Goal: Task Accomplishment & Management: Use online tool/utility

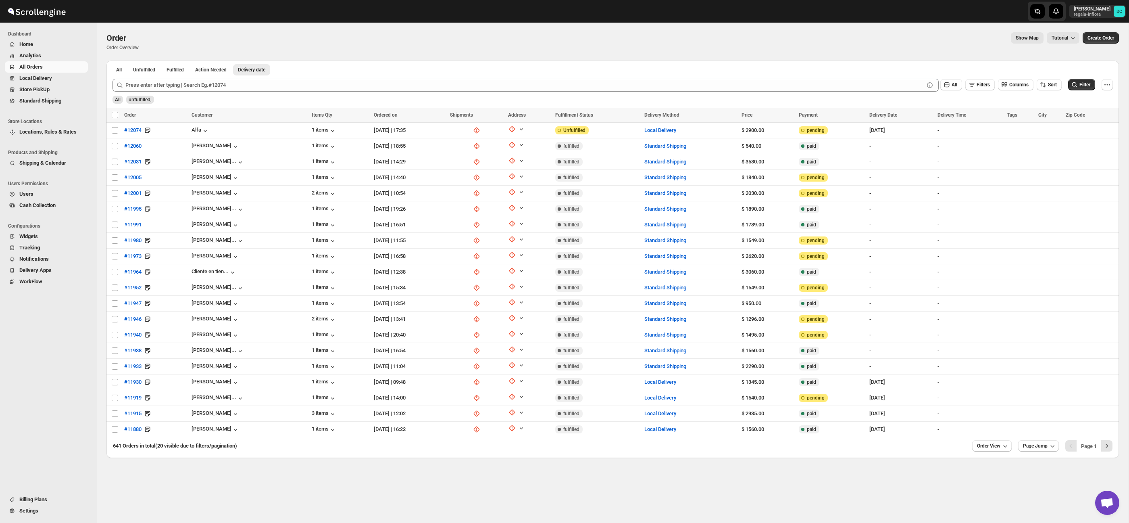
click at [59, 66] on span "All Orders" at bounding box center [52, 67] width 67 height 8
click at [51, 91] on span "Shipments" at bounding box center [43, 89] width 25 height 6
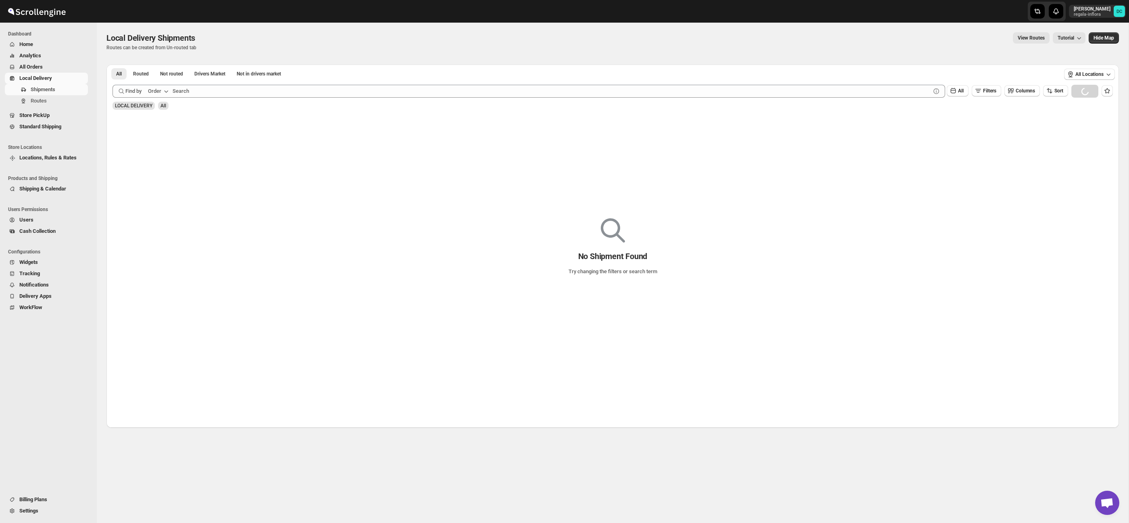
click at [54, 63] on span "All Orders" at bounding box center [52, 67] width 67 height 8
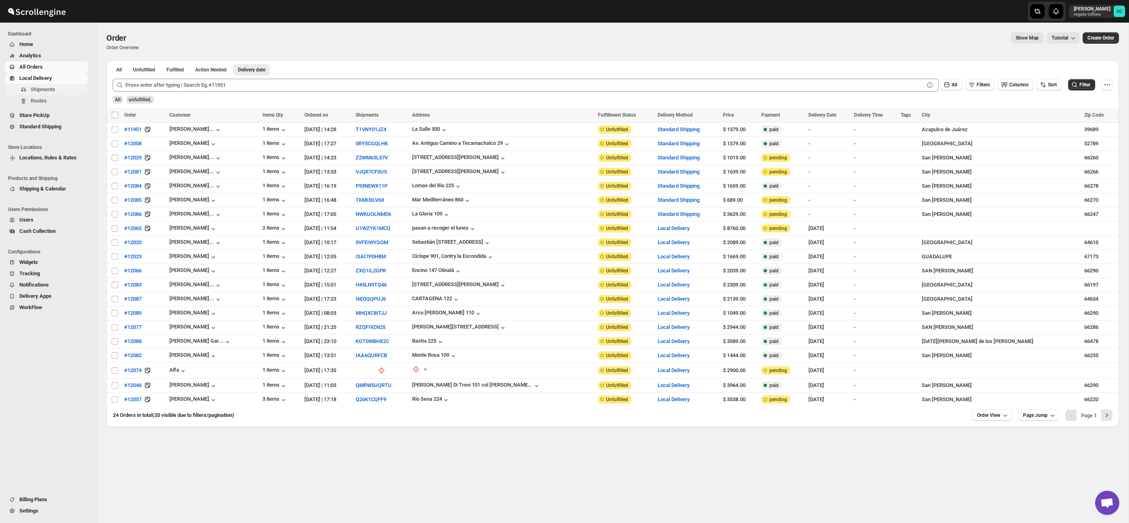
click at [59, 90] on span "Shipments" at bounding box center [59, 89] width 56 height 8
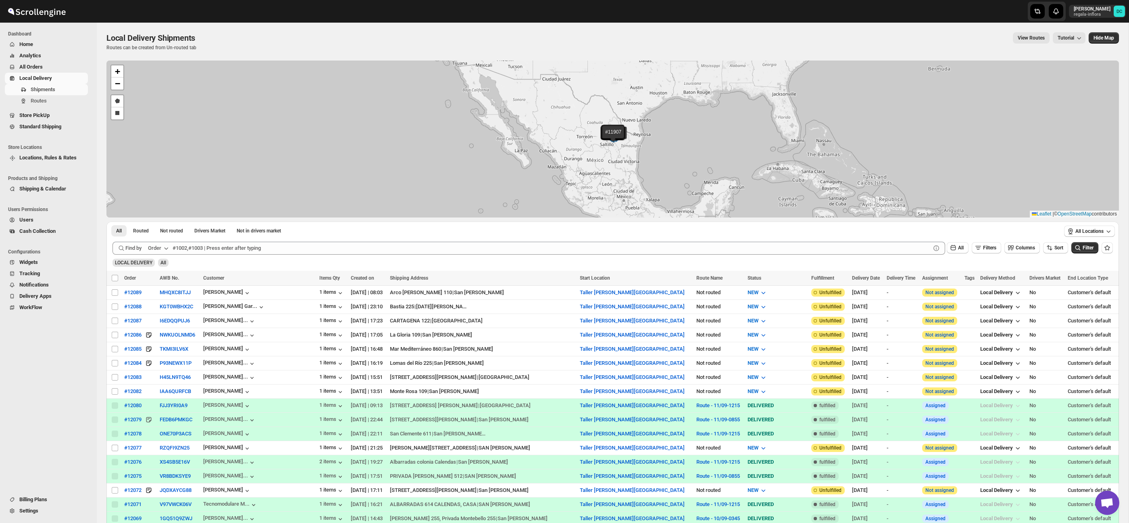
click at [54, 68] on span "All Orders" at bounding box center [52, 67] width 67 height 8
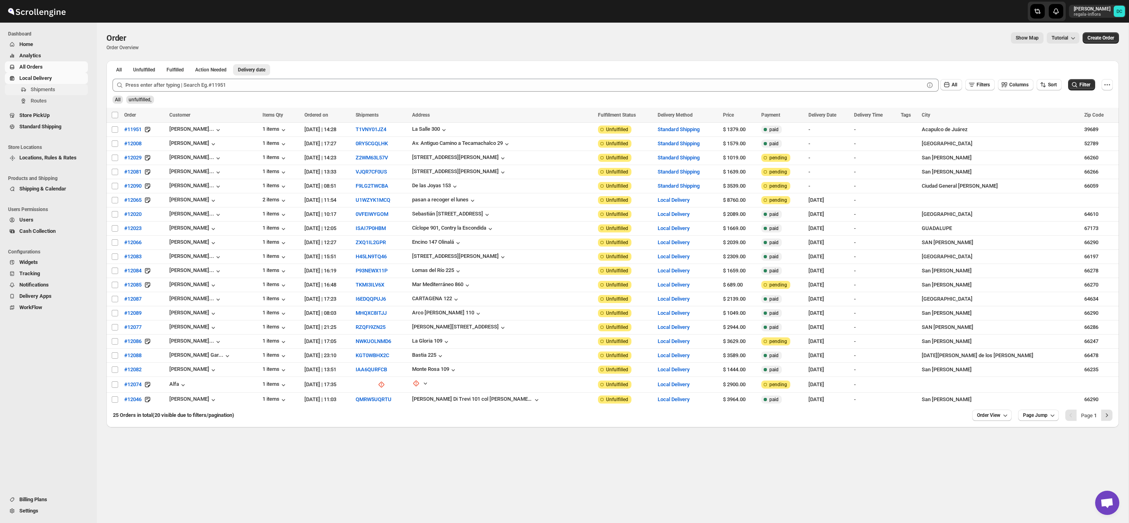
click at [61, 92] on span "Shipments" at bounding box center [59, 89] width 56 height 8
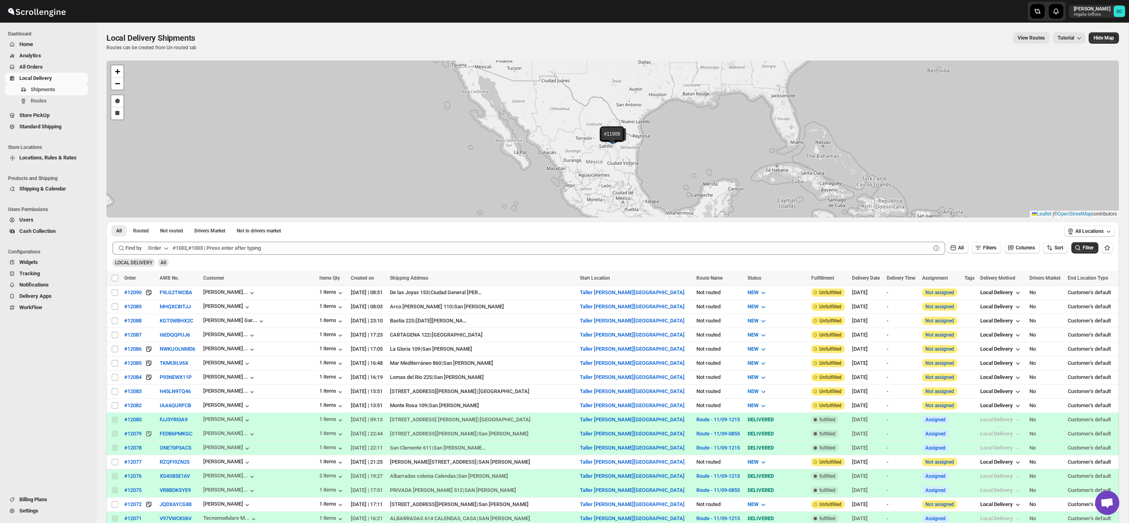
click at [35, 64] on span "All Orders" at bounding box center [30, 67] width 23 height 6
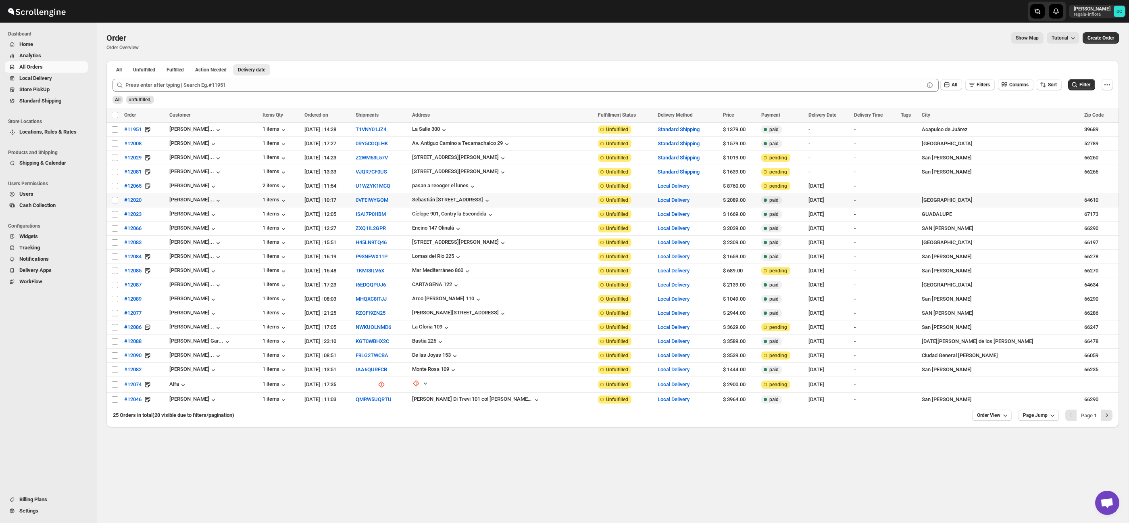
drag, startPoint x: 115, startPoint y: 201, endPoint x: 119, endPoint y: 208, distance: 8.1
click at [115, 201] on input "Select order" at bounding box center [115, 200] width 6 height 6
checkbox input "true"
click at [116, 215] on input "Select order" at bounding box center [115, 214] width 6 height 6
checkbox input "true"
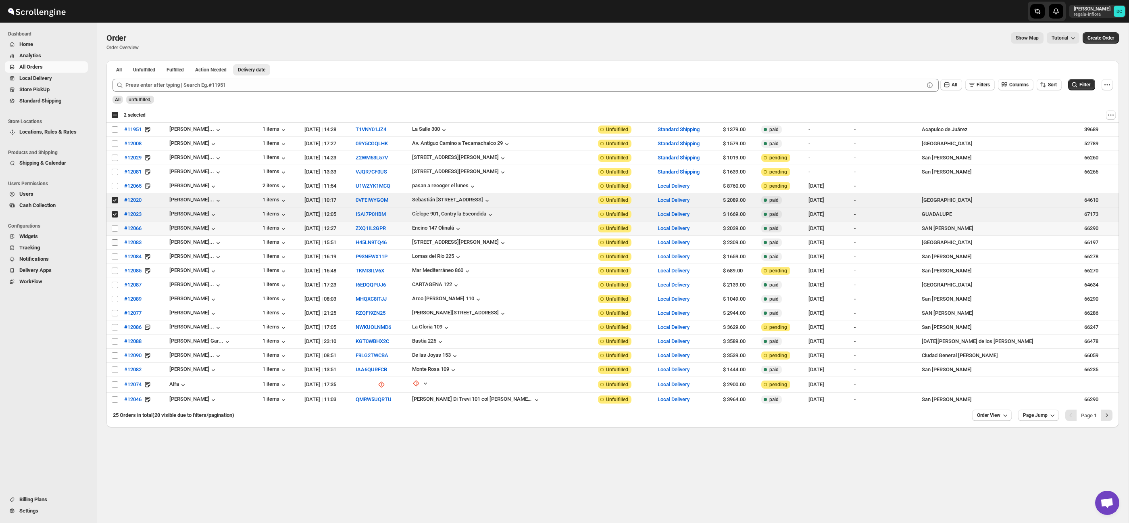
drag, startPoint x: 115, startPoint y: 231, endPoint x: 115, endPoint y: 241, distance: 9.3
click at [115, 231] on input "Select order" at bounding box center [115, 228] width 6 height 6
checkbox input "true"
click at [115, 242] on input "Select order" at bounding box center [115, 242] width 6 height 6
checkbox input "true"
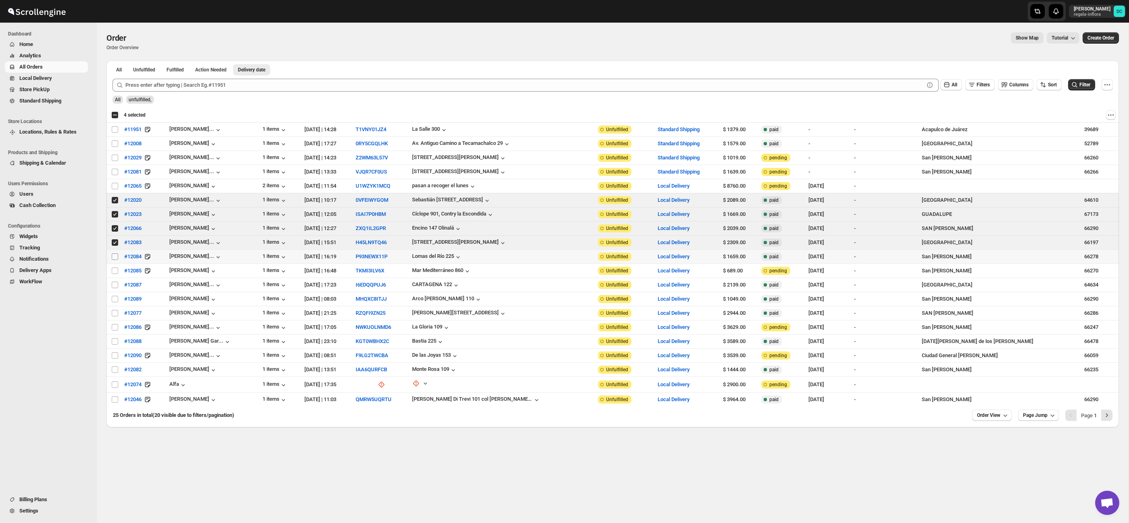
click at [113, 259] on input "Select order" at bounding box center [115, 256] width 6 height 6
checkbox input "true"
click at [114, 272] on input "Select order" at bounding box center [115, 270] width 6 height 6
checkbox input "true"
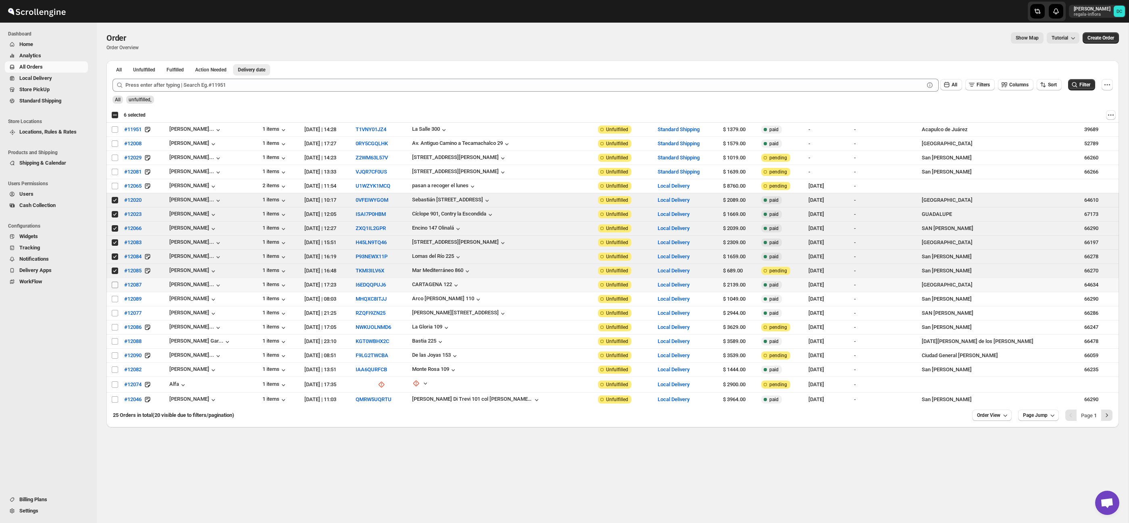
click at [115, 287] on input "Select order" at bounding box center [115, 284] width 6 height 6
checkbox input "true"
click at [115, 297] on input "Select order" at bounding box center [115, 299] width 6 height 6
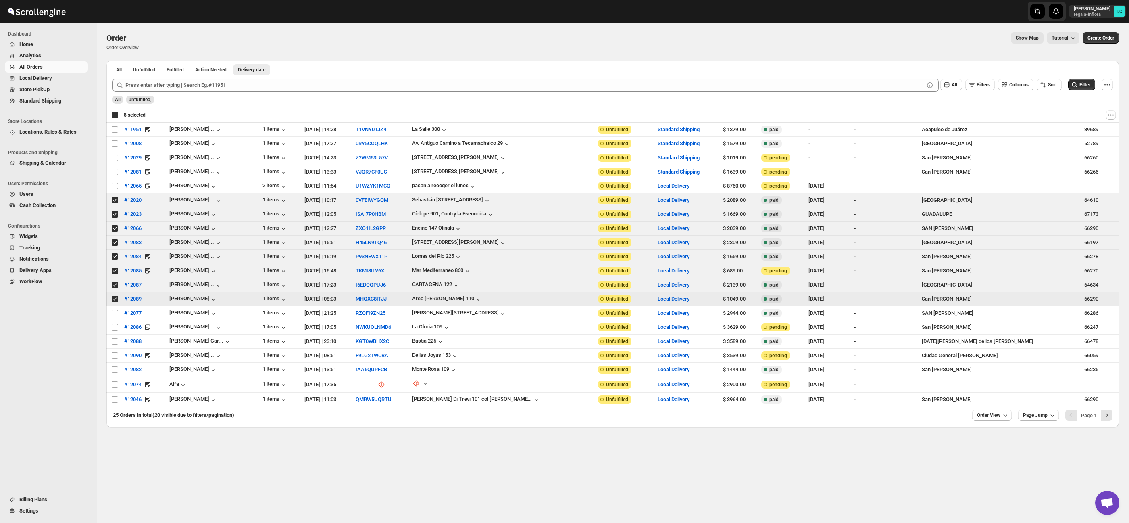
drag, startPoint x: 115, startPoint y: 299, endPoint x: 115, endPoint y: 293, distance: 5.7
click at [115, 298] on input "Select order" at bounding box center [115, 299] width 6 height 6
checkbox input "false"
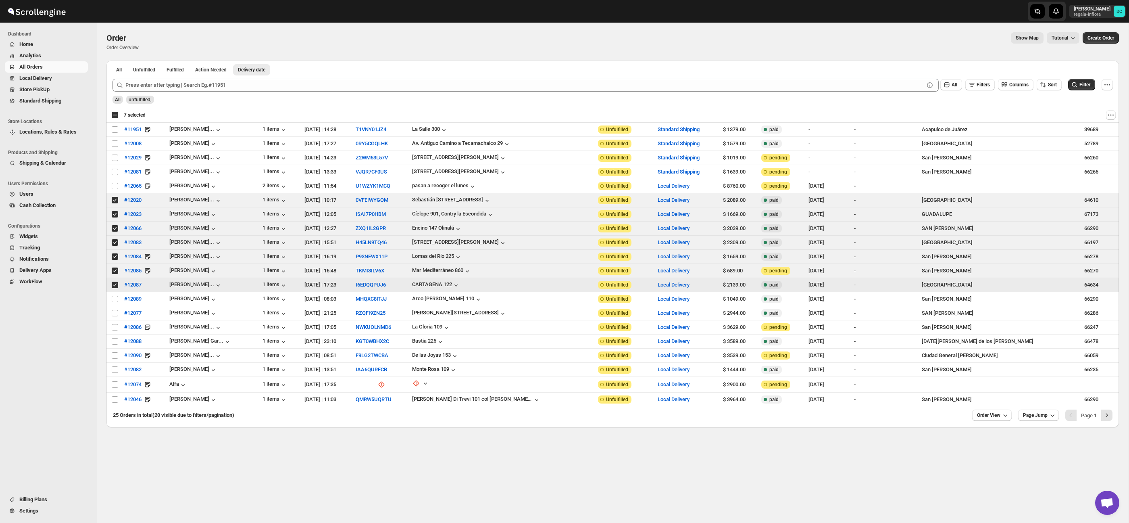
click at [115, 287] on input "Select order" at bounding box center [115, 284] width 6 height 6
checkbox input "false"
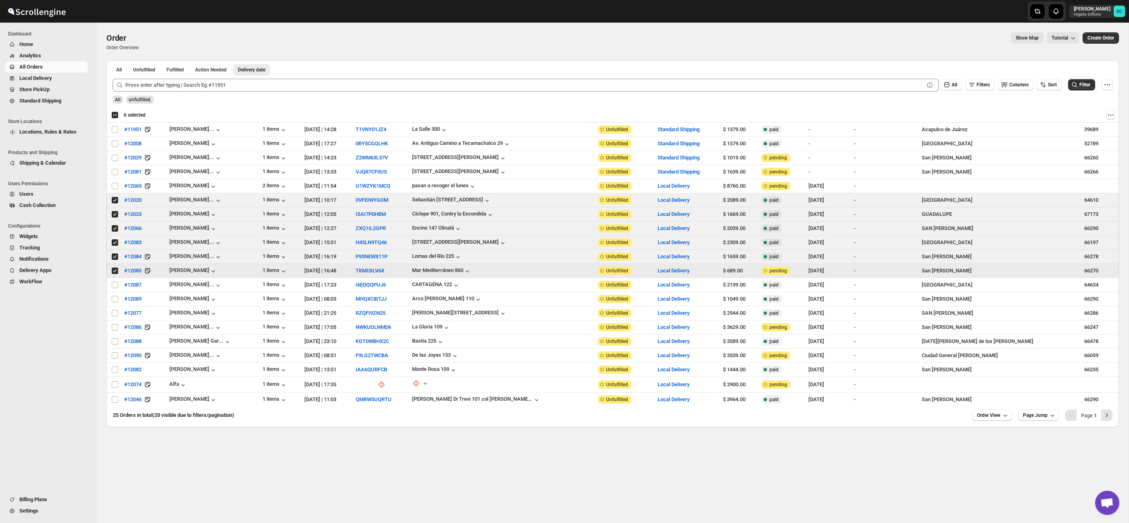
click at [115, 271] on input "Select order" at bounding box center [115, 270] width 6 height 6
checkbox input "false"
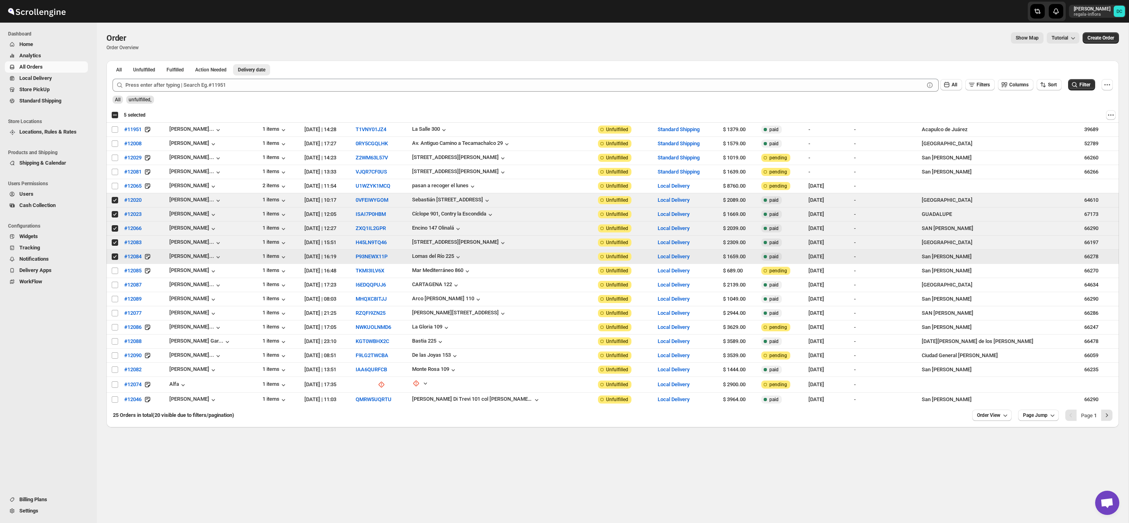
drag, startPoint x: 115, startPoint y: 257, endPoint x: 115, endPoint y: 245, distance: 11.7
click at [115, 256] on input "Select order" at bounding box center [115, 256] width 6 height 6
checkbox input "false"
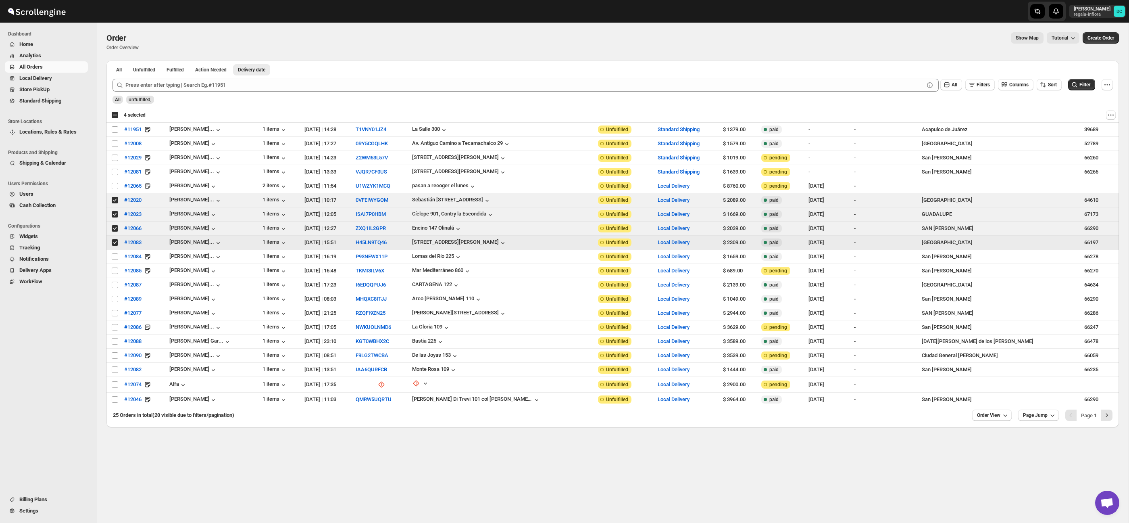
click at [114, 243] on input "Select order" at bounding box center [115, 242] width 6 height 6
checkbox input "false"
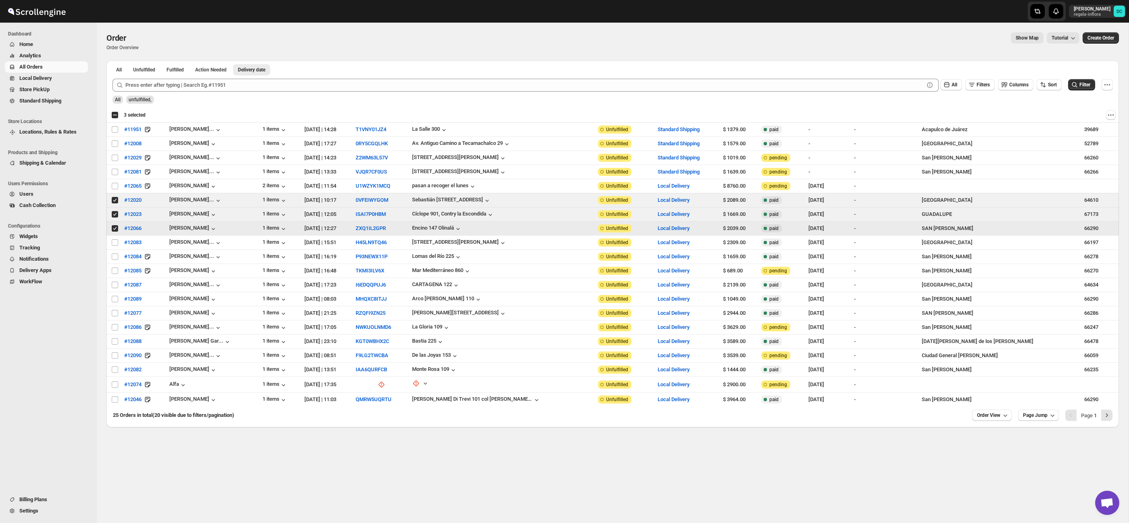
drag, startPoint x: 115, startPoint y: 228, endPoint x: 115, endPoint y: 219, distance: 8.9
click at [115, 228] on input "Select order" at bounding box center [115, 228] width 6 height 6
checkbox input "false"
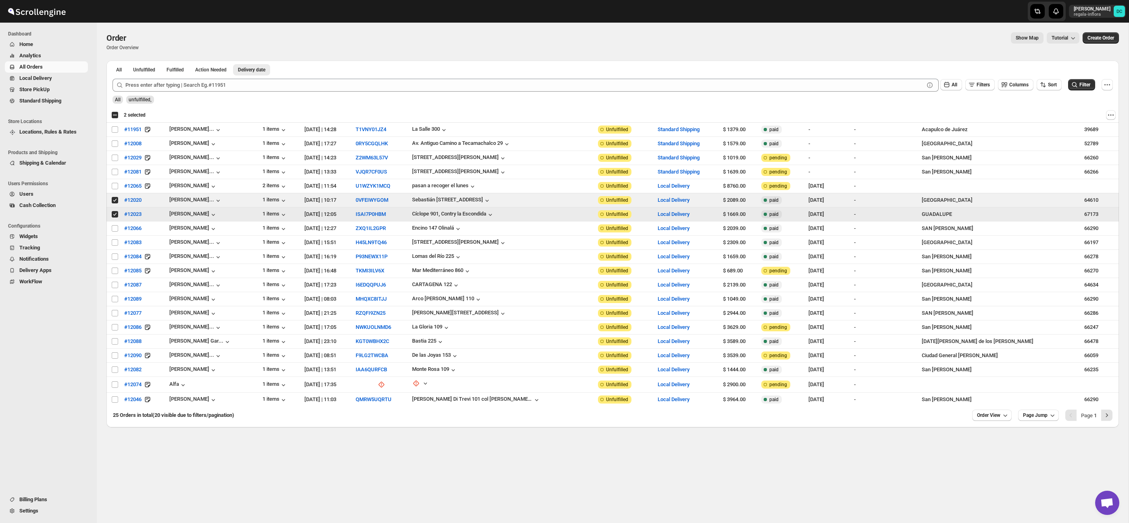
drag, startPoint x: 115, startPoint y: 217, endPoint x: 144, endPoint y: 132, distance: 89.4
click at [115, 217] on input "Select order" at bounding box center [115, 214] width 6 height 6
checkbox input "false"
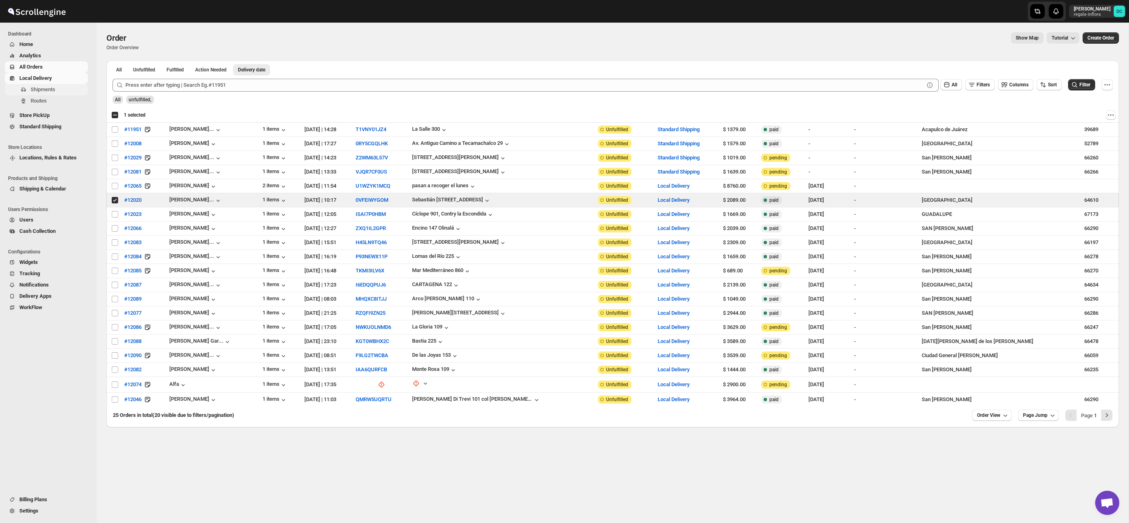
click at [61, 90] on span "Shipments" at bounding box center [59, 89] width 56 height 8
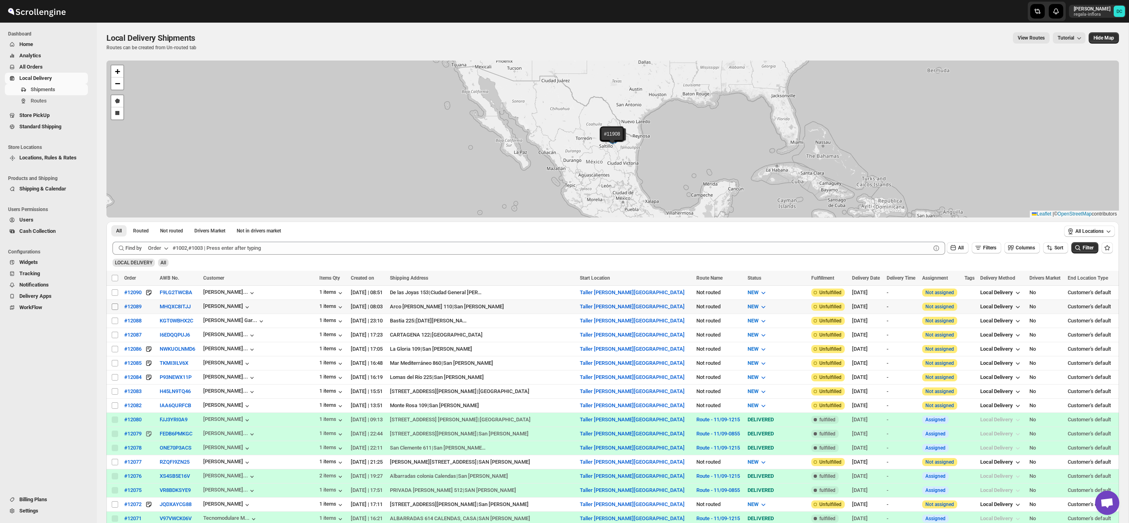
click at [114, 306] on input "Select shipment" at bounding box center [115, 306] width 6 height 6
checkbox input "true"
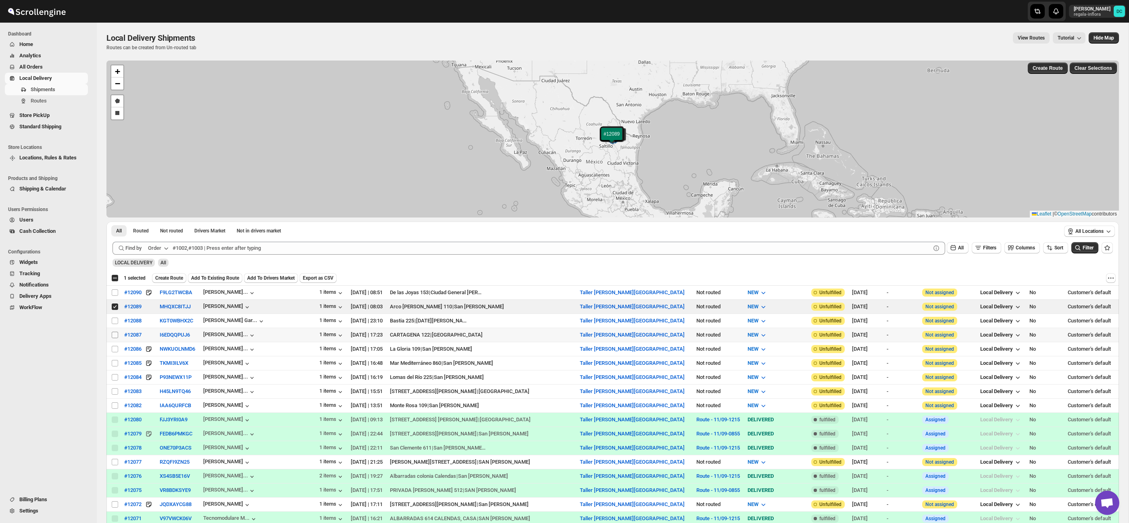
click at [112, 331] on input "Select shipment" at bounding box center [115, 334] width 6 height 6
checkbox input "true"
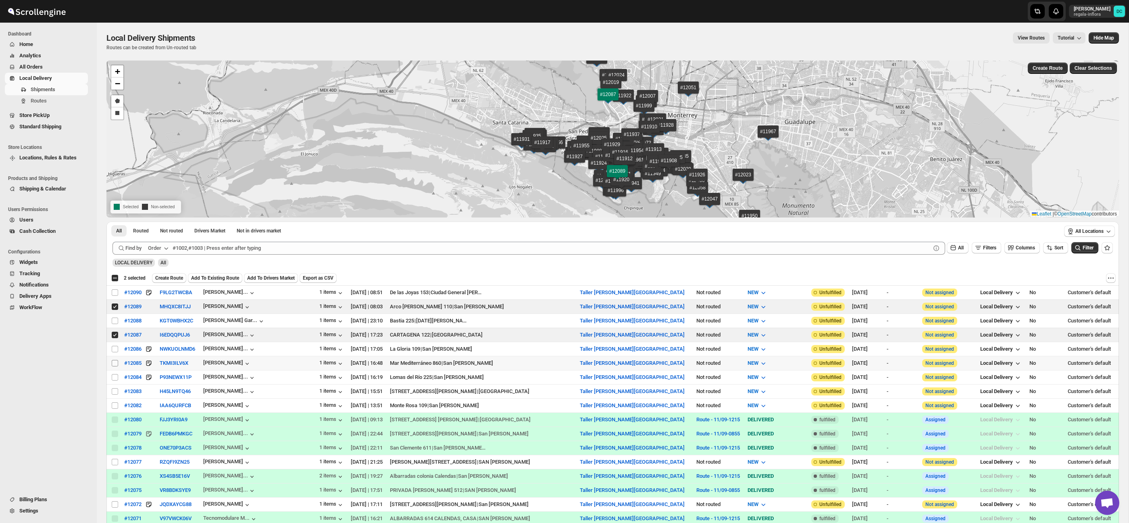
click at [114, 359] on td "Select shipment" at bounding box center [113, 363] width 15 height 14
checkbox input "true"
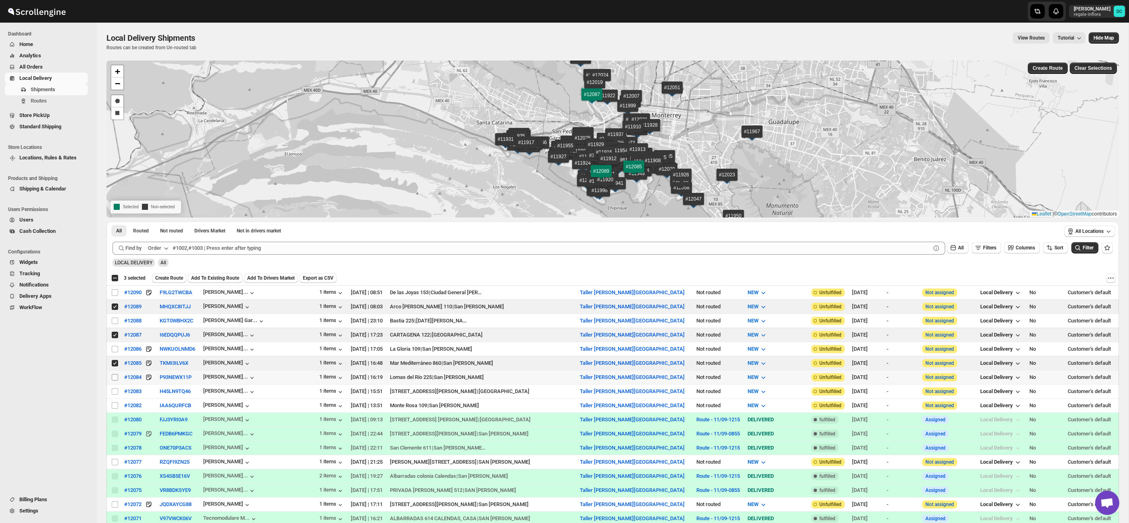
drag, startPoint x: 115, startPoint y: 375, endPoint x: 115, endPoint y: 379, distance: 4.4
click at [115, 375] on input "Select shipment" at bounding box center [115, 377] width 6 height 6
checkbox input "true"
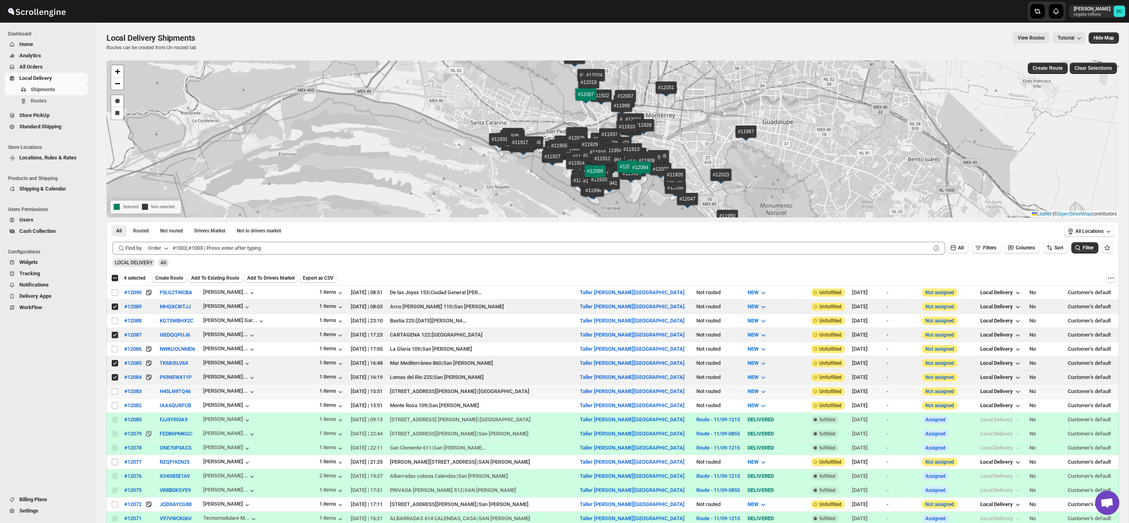
click at [115, 387] on td "Select shipment" at bounding box center [113, 391] width 15 height 14
checkbox input "true"
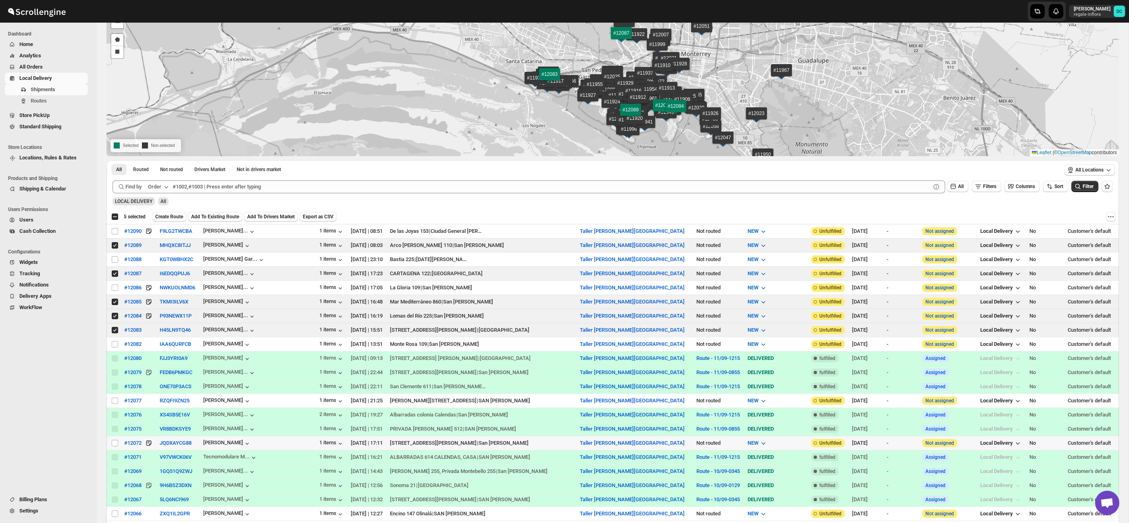
scroll to position [138, 0]
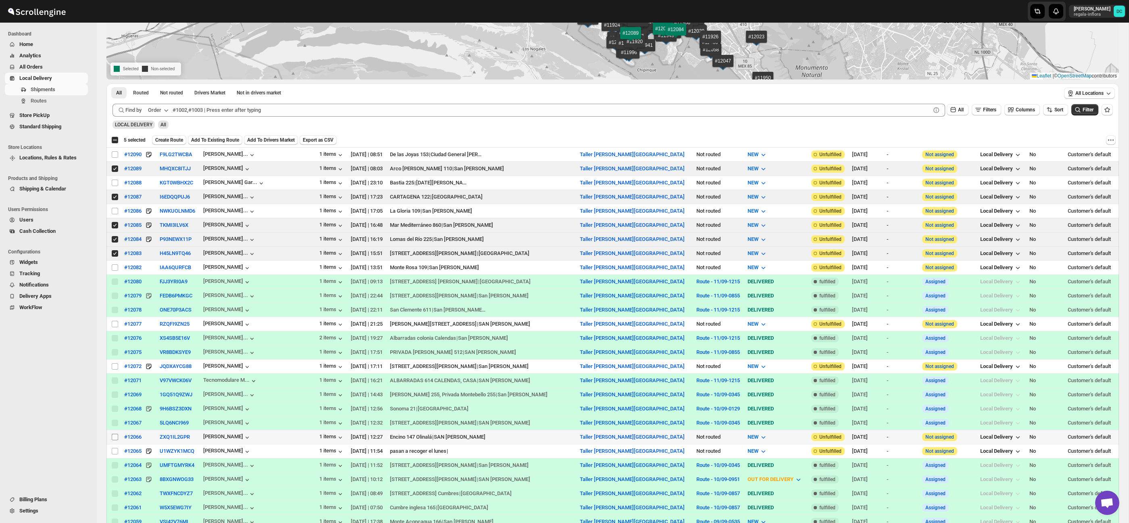
click at [114, 437] on input "Select shipment" at bounding box center [115, 437] width 6 height 6
checkbox input "true"
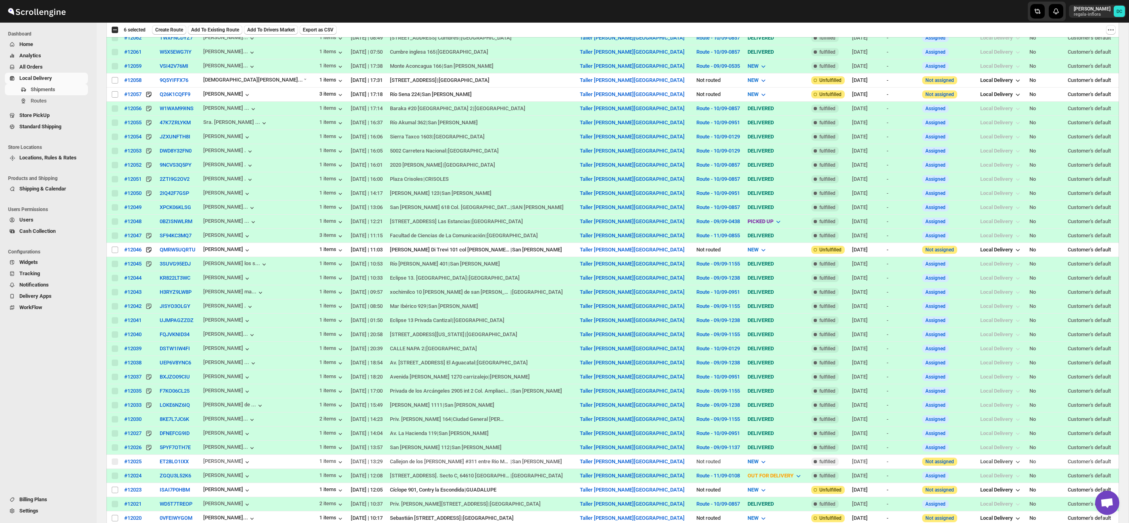
scroll to position [642, 0]
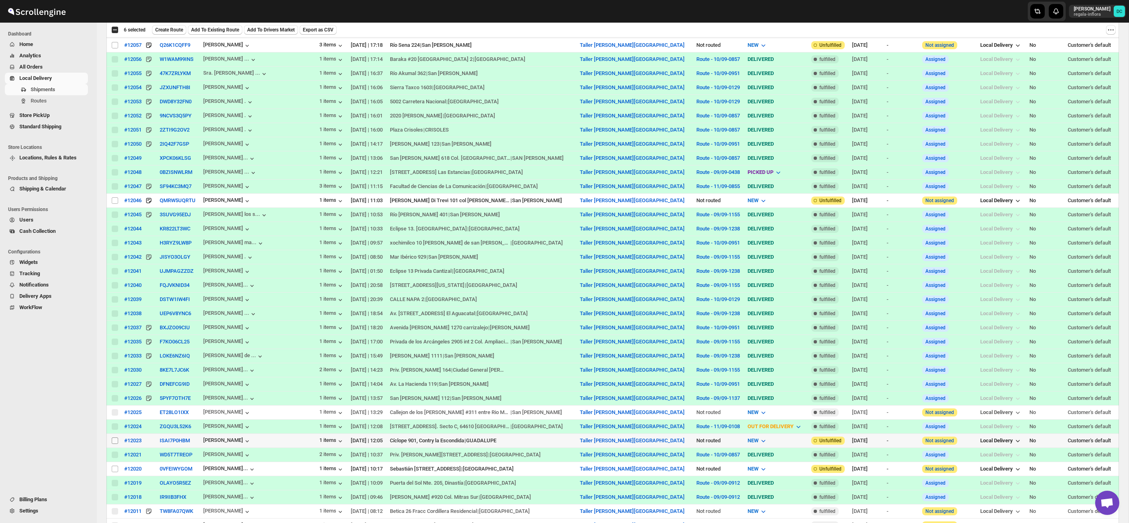
click at [117, 442] on input "Select shipment" at bounding box center [115, 440] width 6 height 6
checkbox input "true"
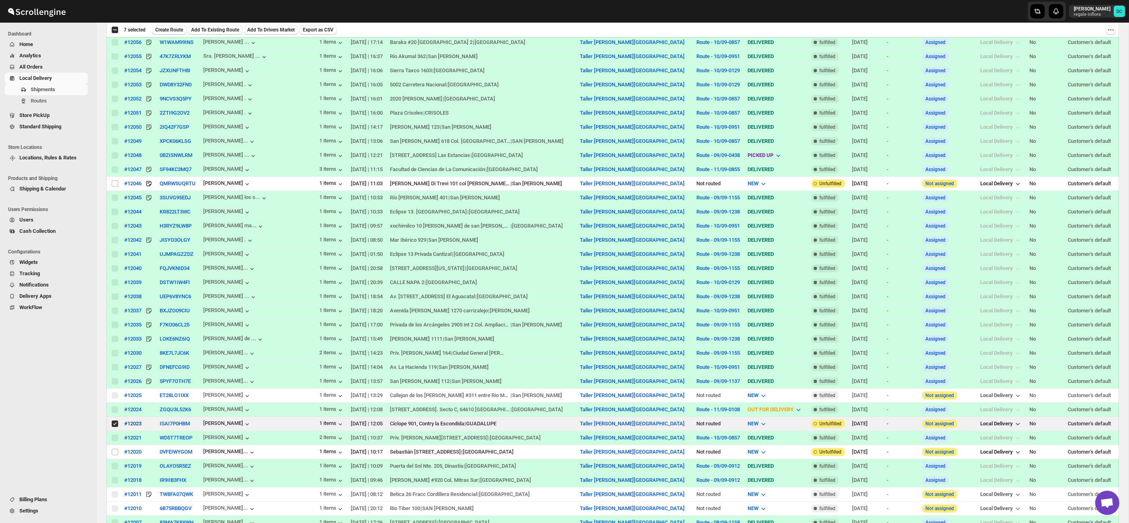
scroll to position [662, 0]
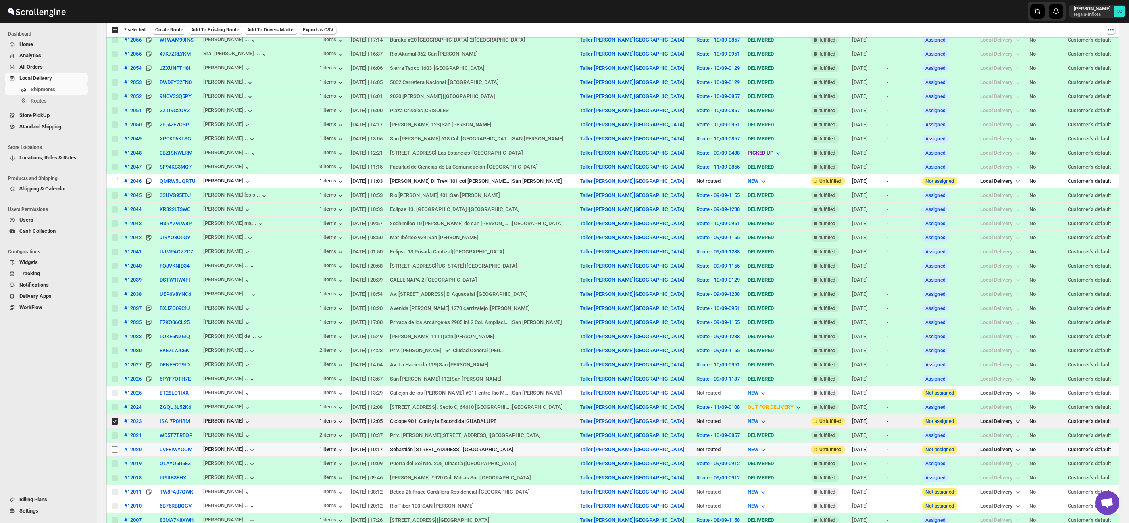
click at [113, 452] on input "Select shipment" at bounding box center [115, 449] width 6 height 6
checkbox input "true"
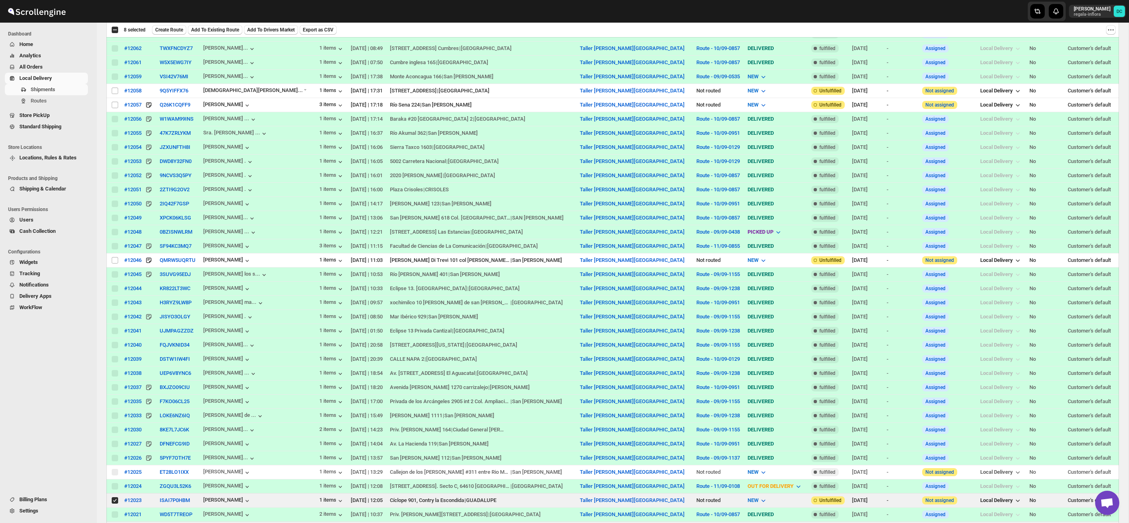
scroll to position [0, 0]
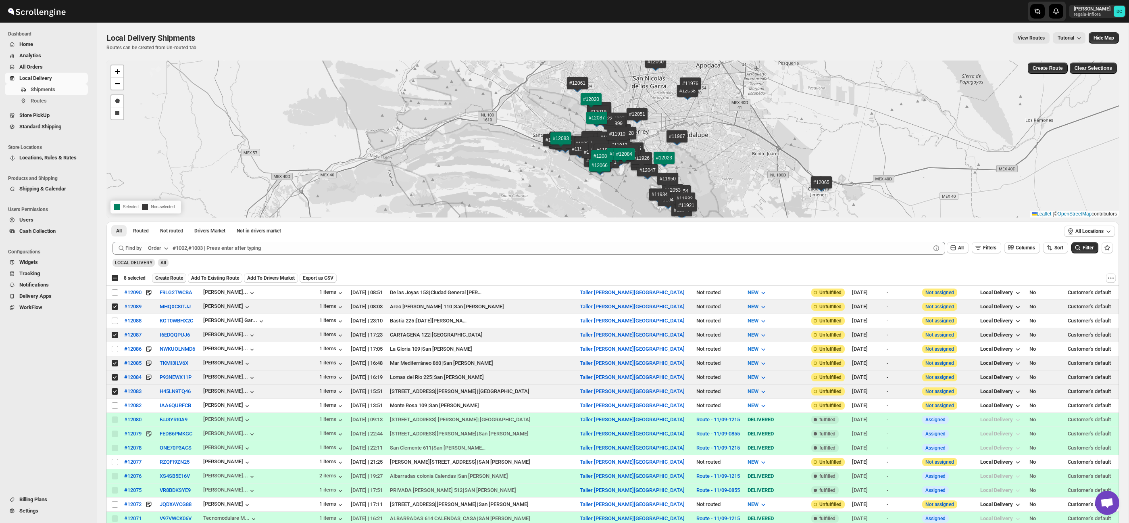
click at [171, 273] on button "Create Route" at bounding box center [169, 278] width 34 height 10
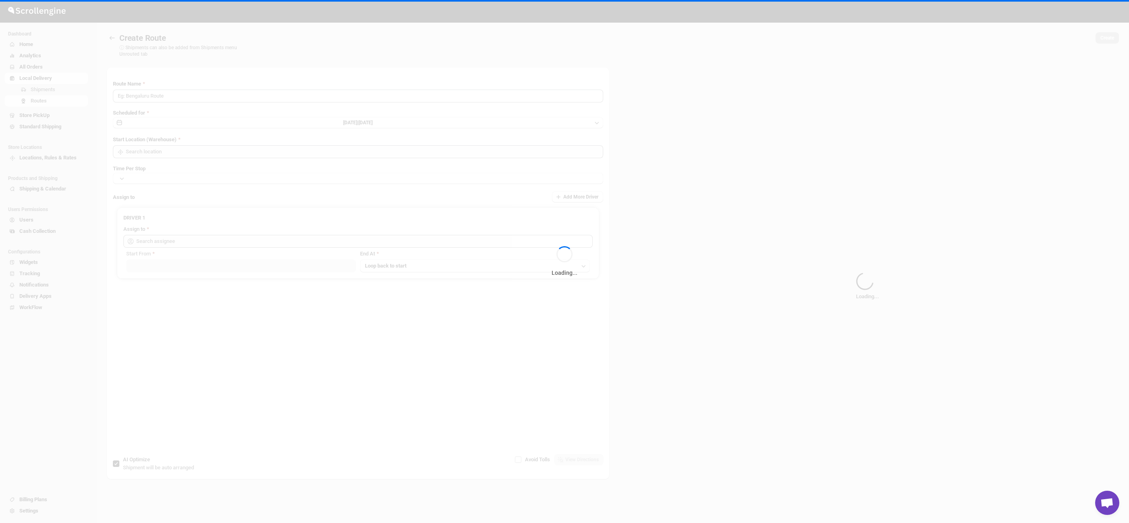
type input "Route - 12/09-0854"
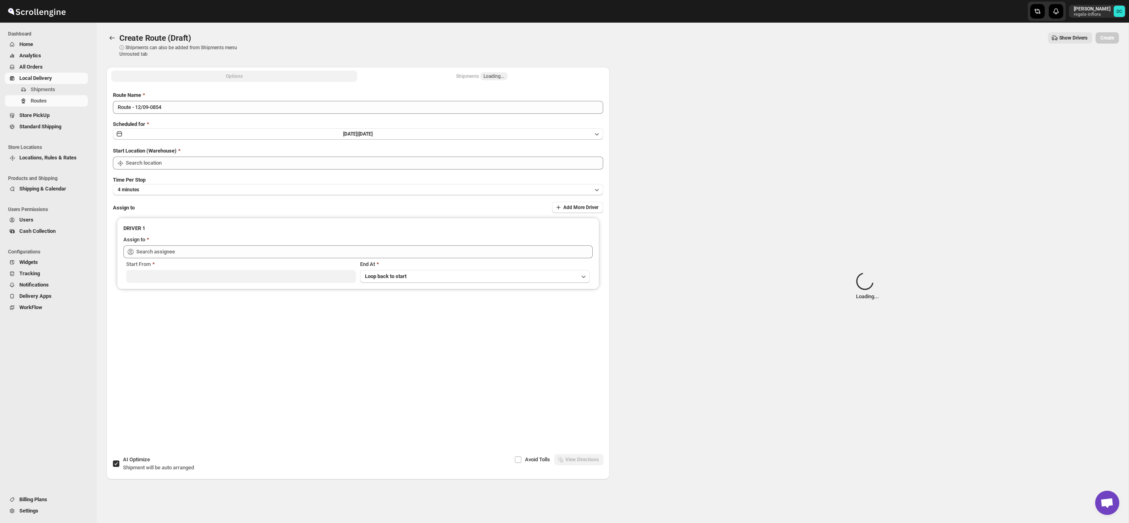
type input "Taller [PERSON_NAME][GEOGRAPHIC_DATA]"
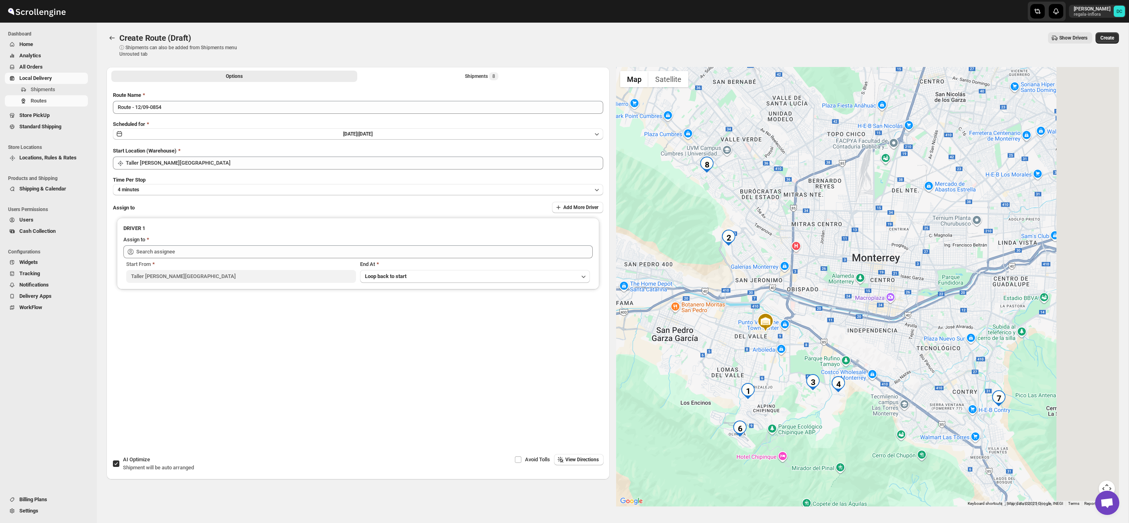
drag, startPoint x: 1024, startPoint y: 239, endPoint x: 909, endPoint y: 310, distance: 134.9
click at [909, 310] on div at bounding box center [867, 286] width 503 height 439
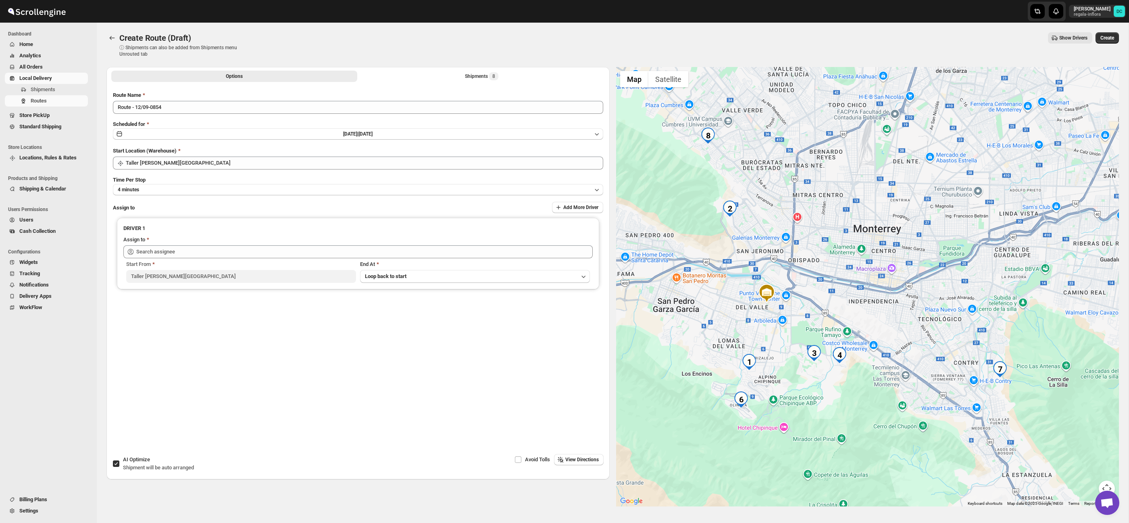
drag, startPoint x: 935, startPoint y: 279, endPoint x: 927, endPoint y: 283, distance: 8.7
click at [988, 207] on div at bounding box center [867, 286] width 503 height 439
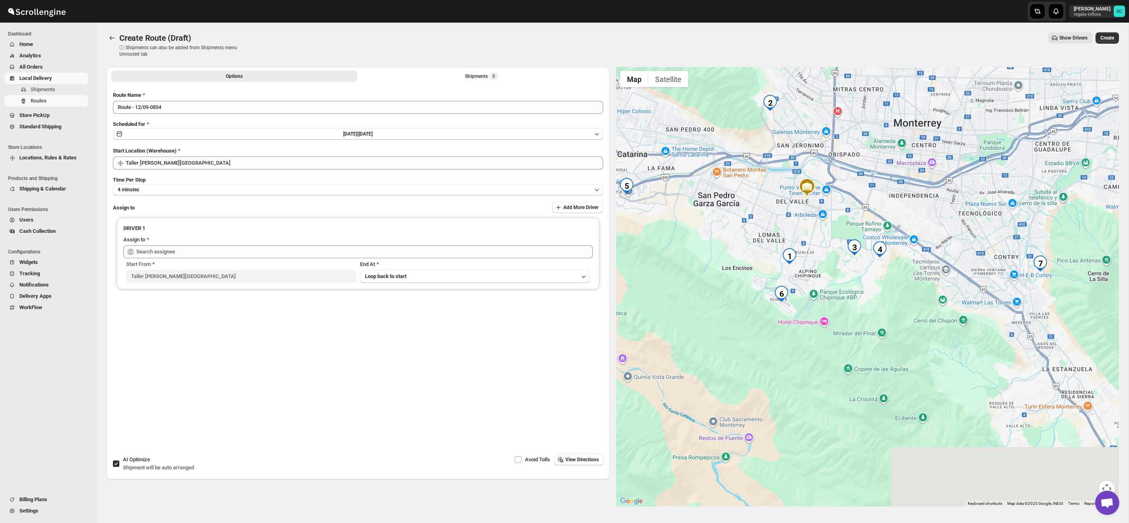
drag, startPoint x: 953, startPoint y: 249, endPoint x: 986, endPoint y: 264, distance: 35.9
click at [970, 174] on div at bounding box center [867, 286] width 503 height 439
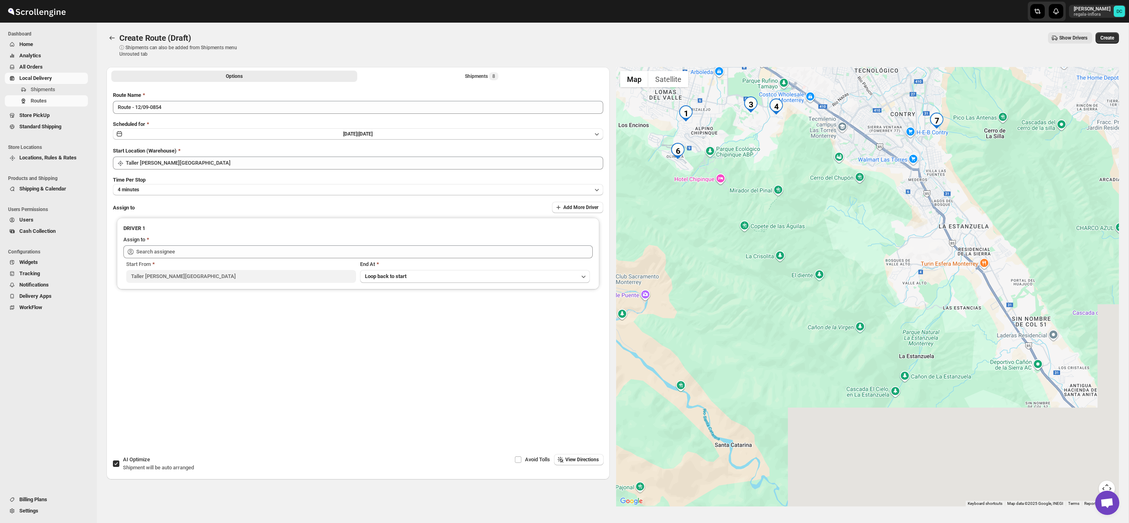
drag, startPoint x: 987, startPoint y: 282, endPoint x: 911, endPoint y: 166, distance: 139.1
click at [884, 144] on div at bounding box center [867, 286] width 503 height 439
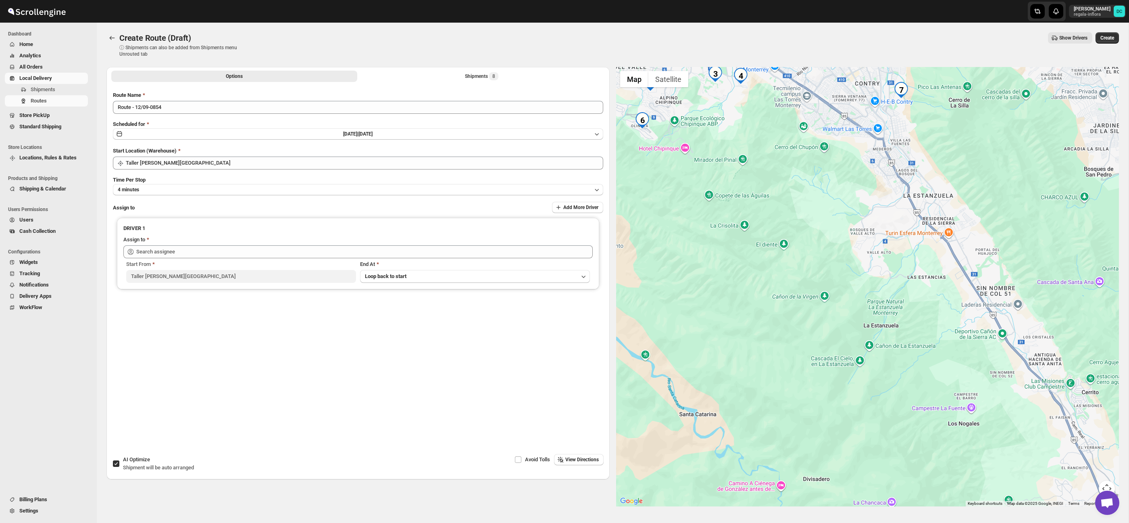
drag, startPoint x: 984, startPoint y: 226, endPoint x: 1015, endPoint y: 288, distance: 68.7
click at [1028, 298] on div at bounding box center [867, 286] width 503 height 439
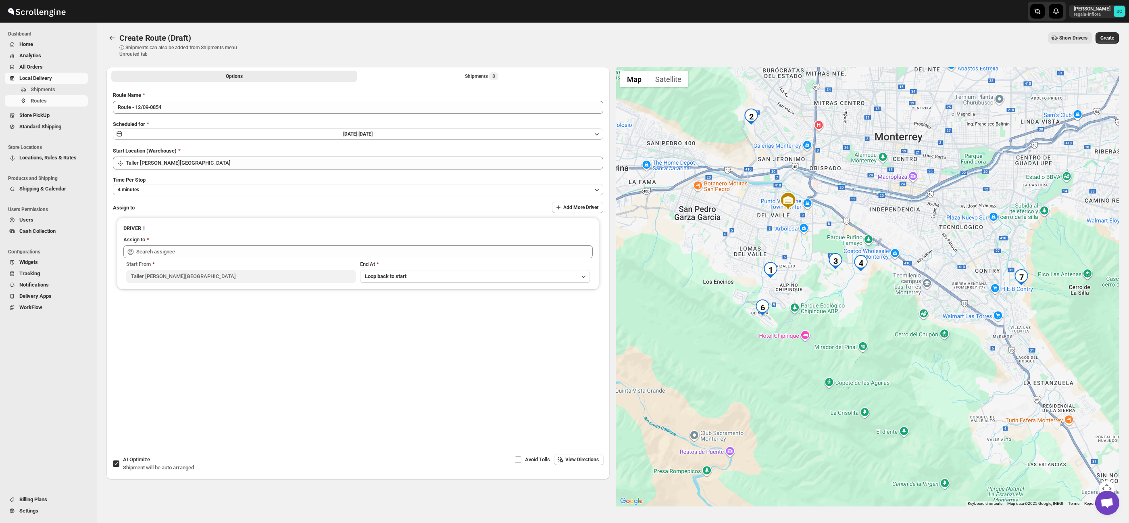
drag, startPoint x: 917, startPoint y: 193, endPoint x: 969, endPoint y: 251, distance: 78.2
click at [969, 251] on div at bounding box center [867, 286] width 503 height 439
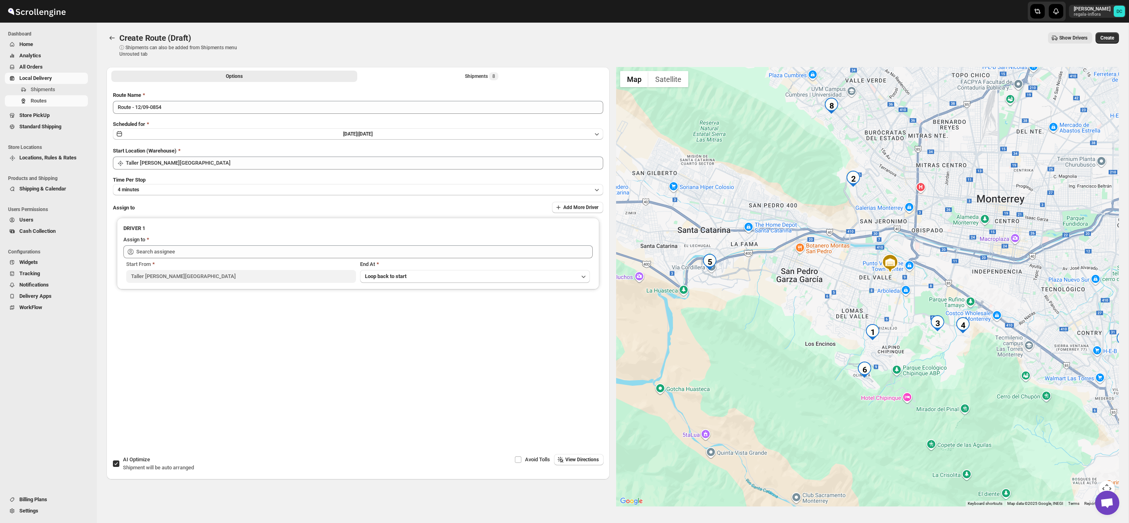
drag, startPoint x: 936, startPoint y: 258, endPoint x: 982, endPoint y: 258, distance: 46.0
click at [982, 258] on div at bounding box center [867, 286] width 503 height 439
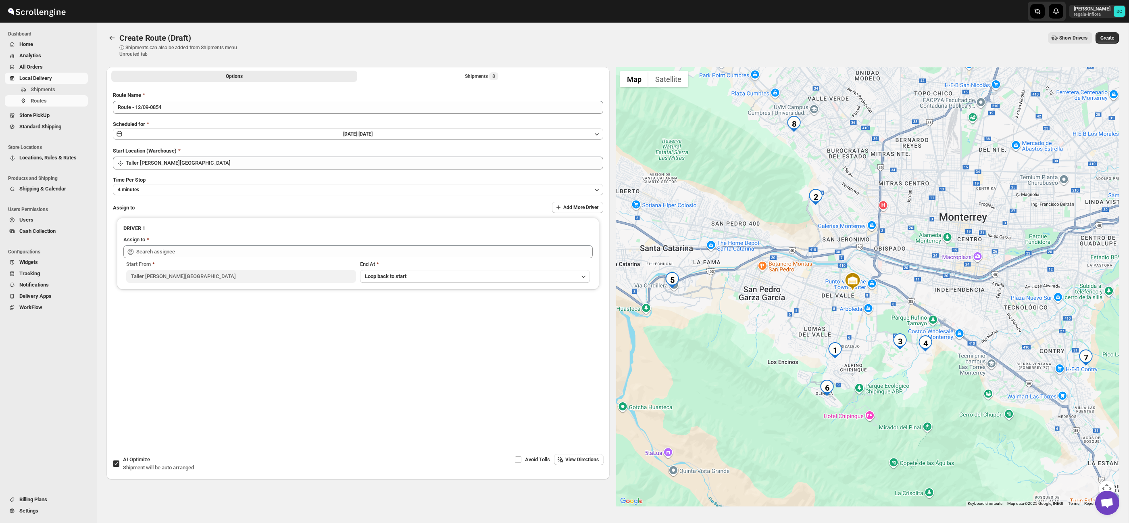
drag, startPoint x: 952, startPoint y: 236, endPoint x: 946, endPoint y: 240, distance: 6.9
click at [946, 240] on div at bounding box center [867, 286] width 503 height 439
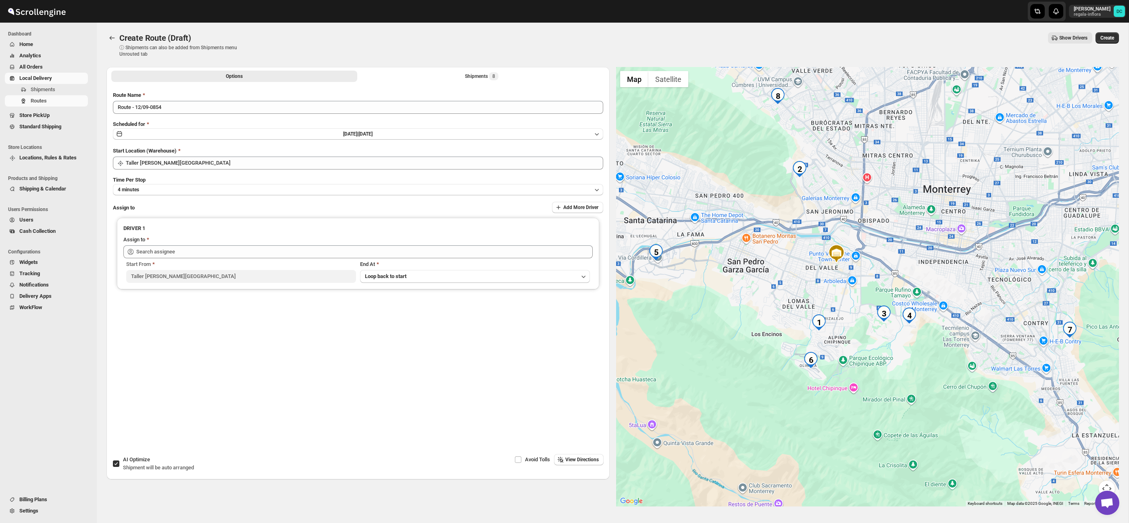
drag, startPoint x: 932, startPoint y: 395, endPoint x: 864, endPoint y: 327, distance: 96.4
click at [915, 366] on div at bounding box center [867, 286] width 503 height 439
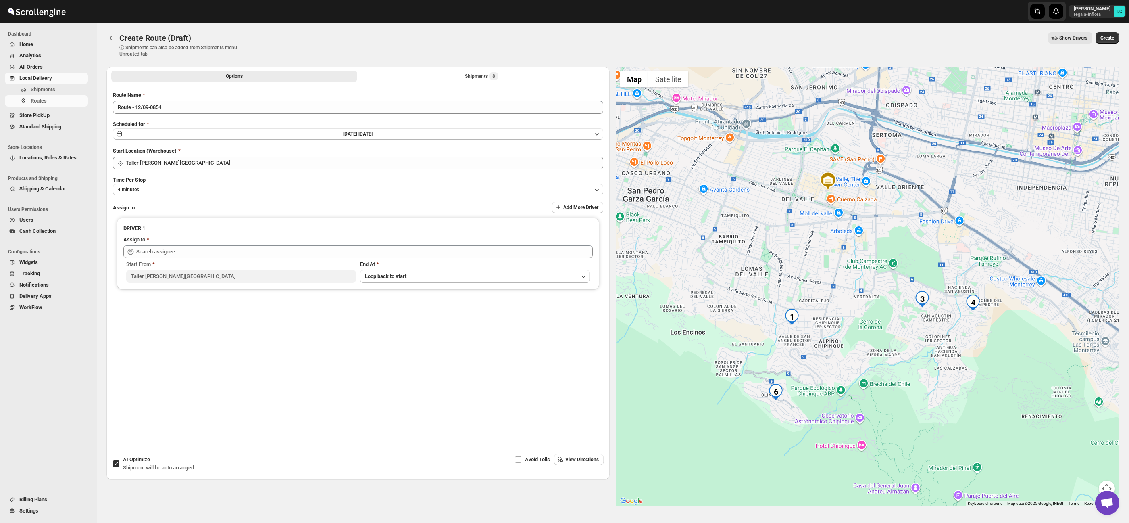
drag, startPoint x: 889, startPoint y: 335, endPoint x: 901, endPoint y: 327, distance: 14.0
click at [901, 327] on div at bounding box center [867, 286] width 503 height 439
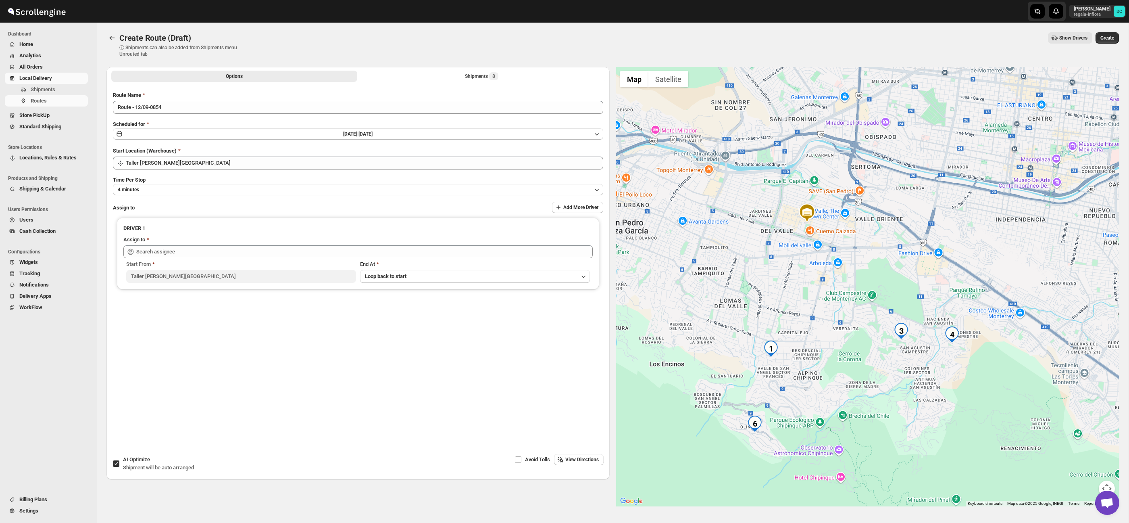
drag, startPoint x: 1011, startPoint y: 352, endPoint x: 1030, endPoint y: 382, distance: 35.7
click at [1035, 386] on div at bounding box center [867, 286] width 503 height 439
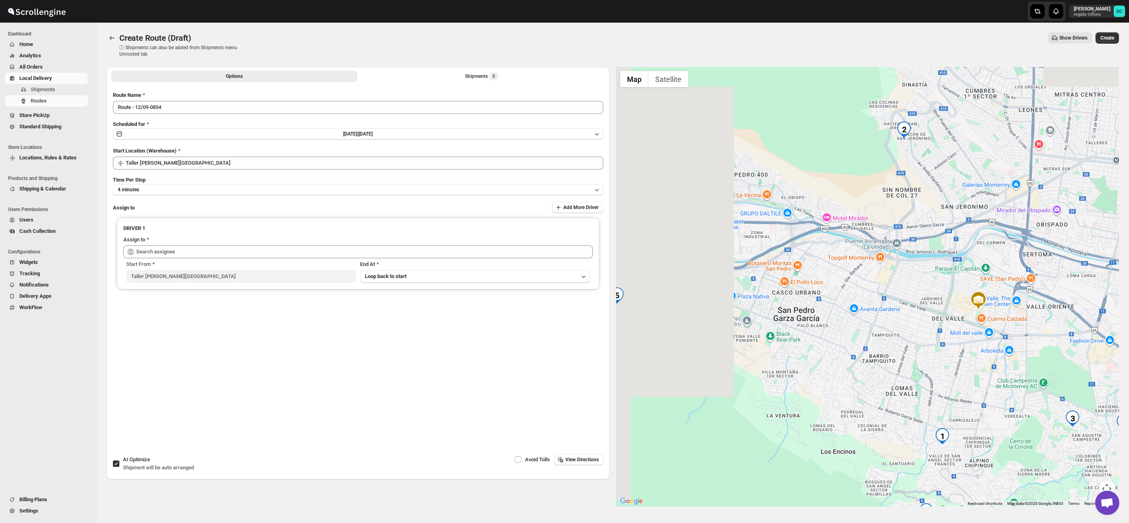
drag, startPoint x: 897, startPoint y: 330, endPoint x: 888, endPoint y: 345, distance: 17.9
click at [999, 384] on div at bounding box center [867, 286] width 503 height 439
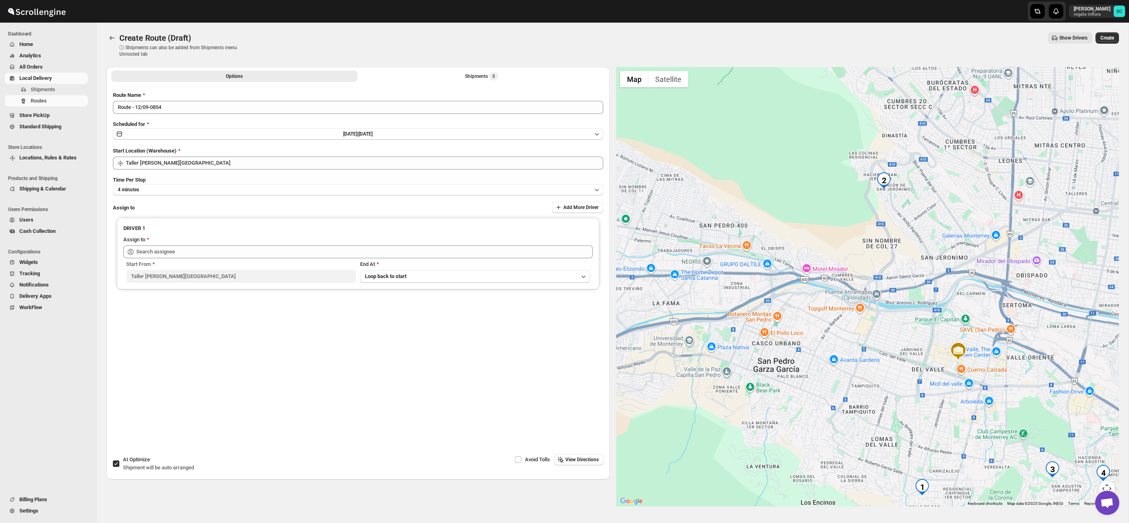
drag, startPoint x: 863, startPoint y: 298, endPoint x: 842, endPoint y: 354, distance: 60.5
click at [842, 354] on div at bounding box center [867, 286] width 503 height 439
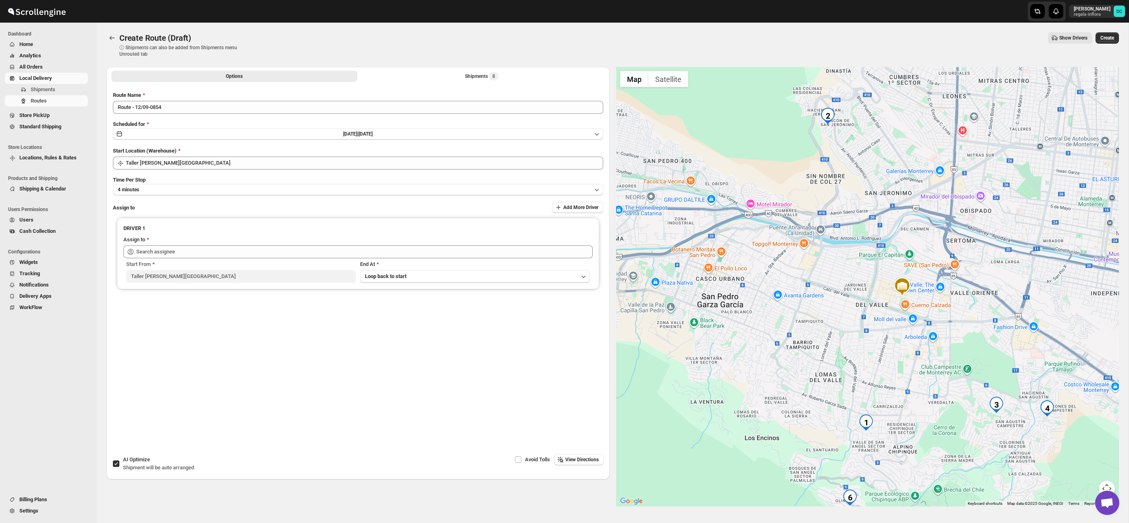
drag, startPoint x: 864, startPoint y: 283, endPoint x: 834, endPoint y: 254, distance: 41.9
click at [826, 248] on div at bounding box center [867, 286] width 503 height 439
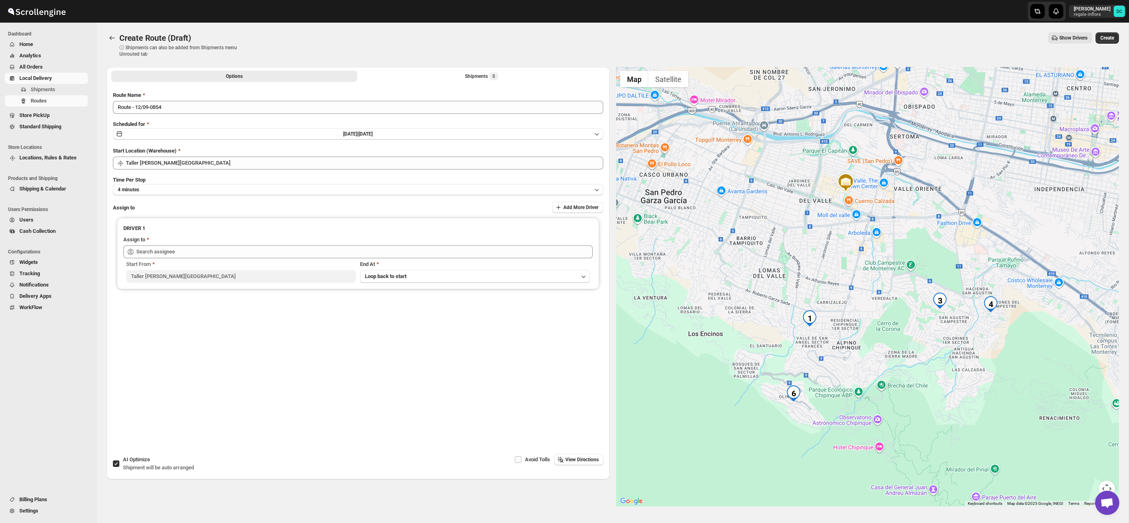
drag, startPoint x: 953, startPoint y: 314, endPoint x: 959, endPoint y: 268, distance: 46.4
click at [960, 270] on div at bounding box center [867, 286] width 503 height 439
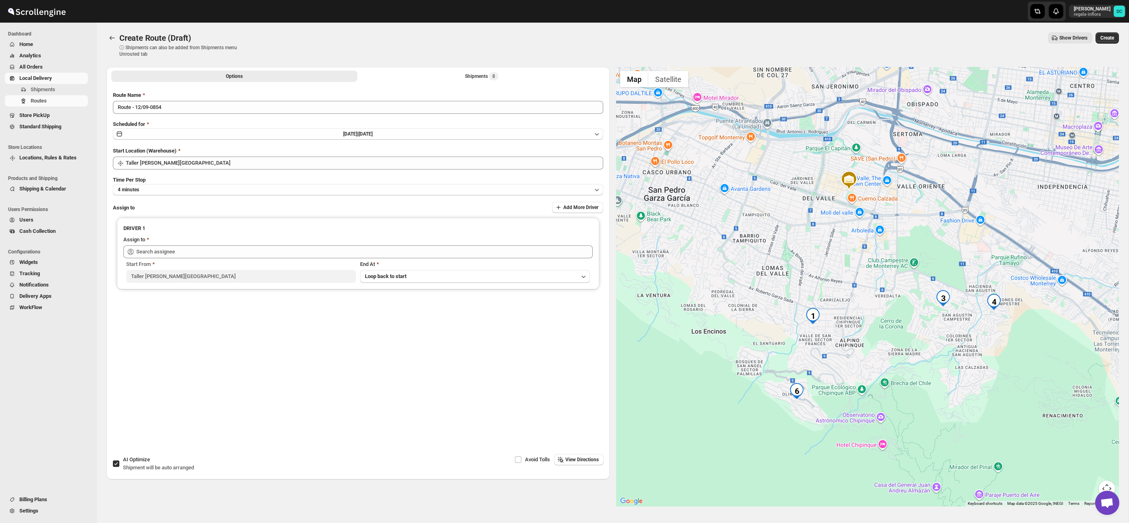
drag, startPoint x: 431, startPoint y: 63, endPoint x: 438, endPoint y: 69, distance: 9.1
click at [434, 65] on div "Create Route (Draft). This page is ready Create Route (Draft) ⓘ Shipments can a…" at bounding box center [612, 45] width 1013 height 44
click at [444, 74] on button "Shipments 8" at bounding box center [482, 76] width 246 height 11
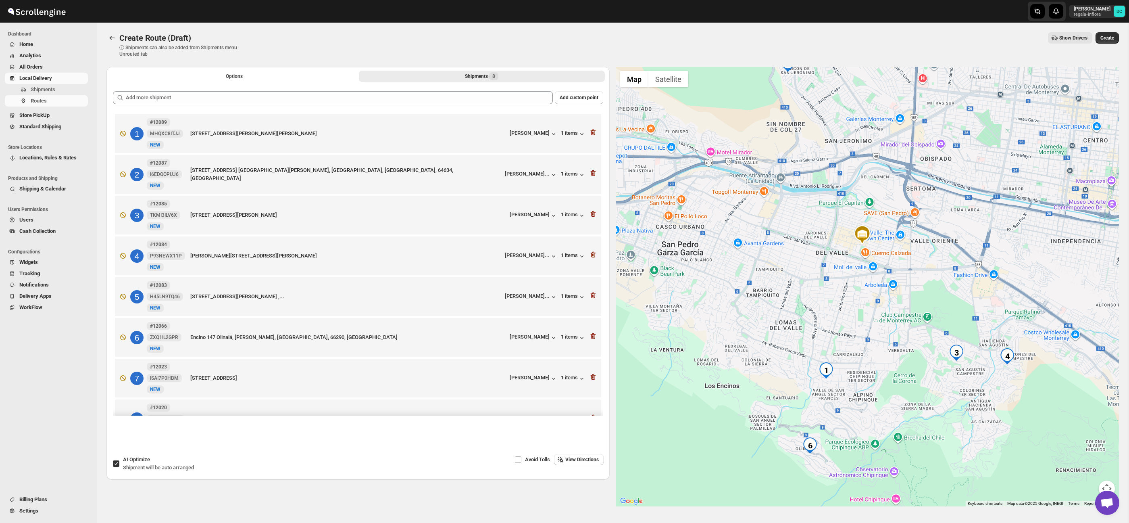
drag, startPoint x: 889, startPoint y: 389, endPoint x: 885, endPoint y: 295, distance: 94.5
click at [885, 295] on div at bounding box center [867, 286] width 503 height 439
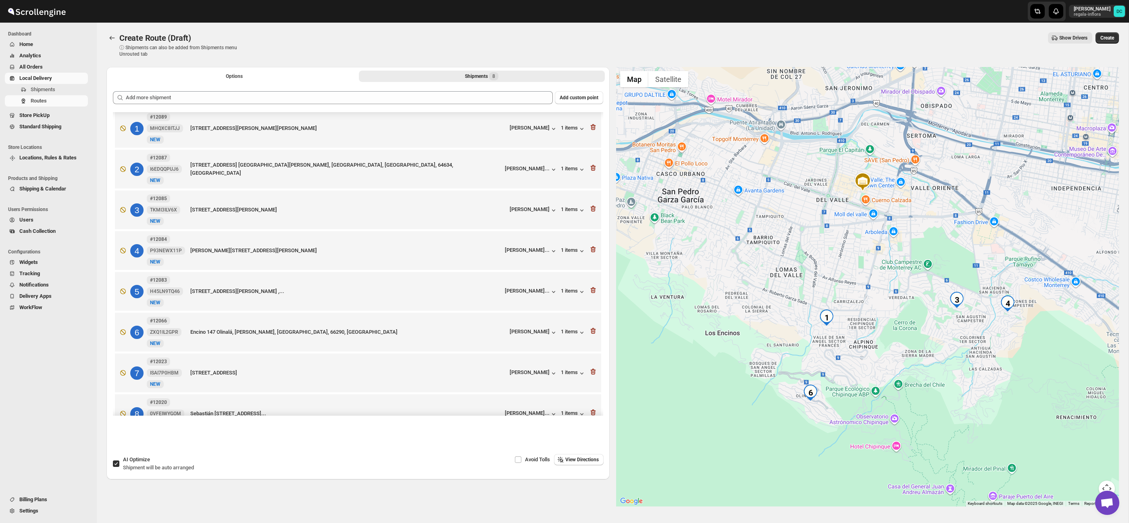
scroll to position [14, 0]
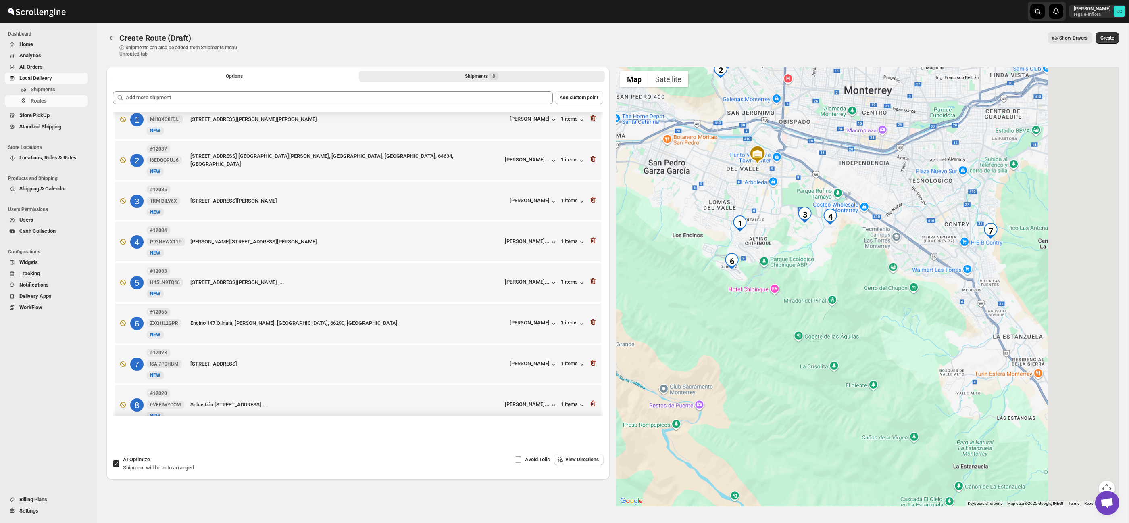
drag, startPoint x: 888, startPoint y: 326, endPoint x: 923, endPoint y: 323, distance: 35.2
click at [884, 325] on div at bounding box center [867, 286] width 503 height 439
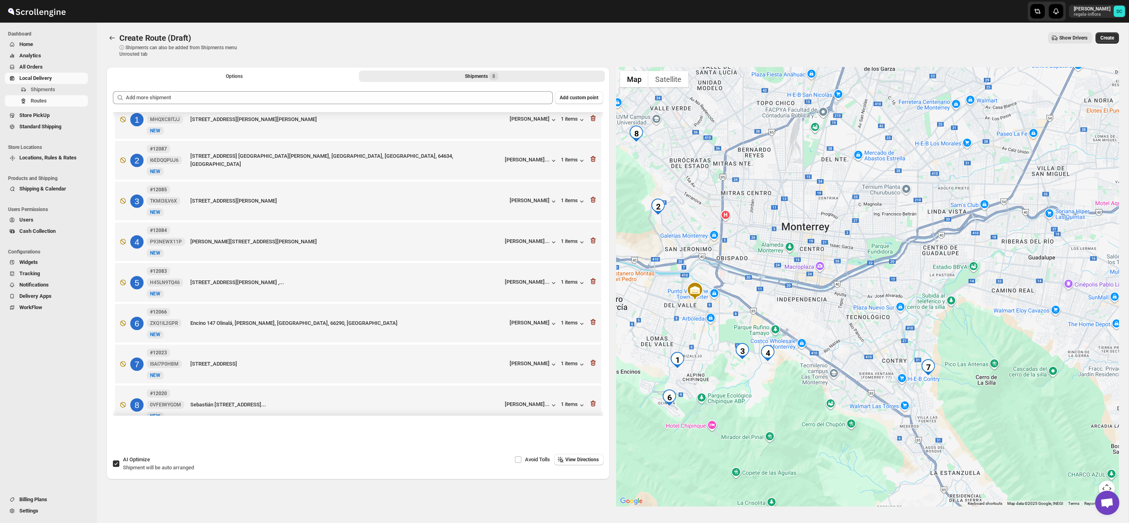
drag, startPoint x: 937, startPoint y: 272, endPoint x: 878, endPoint y: 373, distance: 117.3
click at [877, 417] on div at bounding box center [867, 286] width 503 height 439
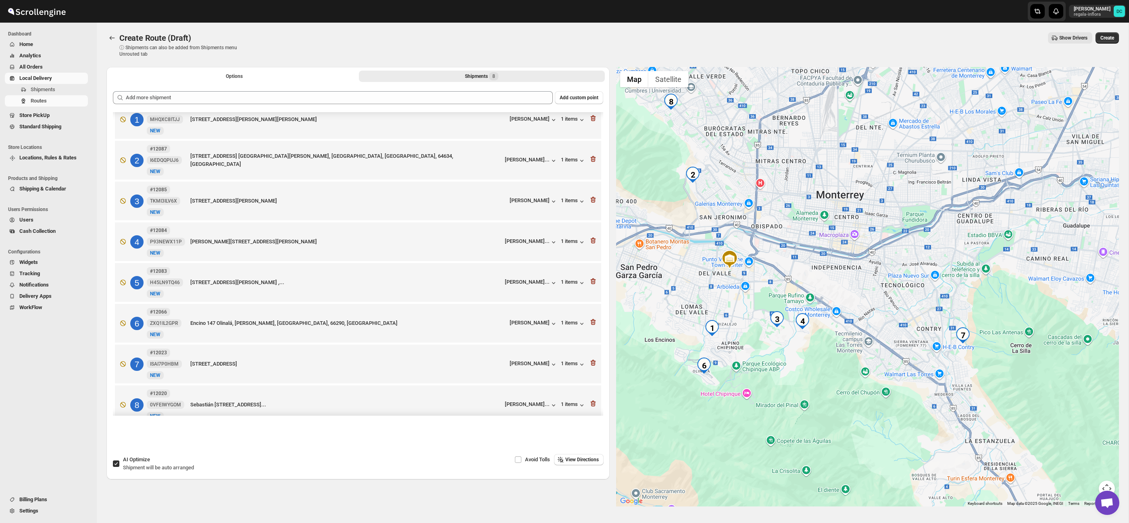
drag, startPoint x: 873, startPoint y: 356, endPoint x: 910, endPoint y: 323, distance: 49.1
click at [910, 323] on div at bounding box center [867, 286] width 503 height 439
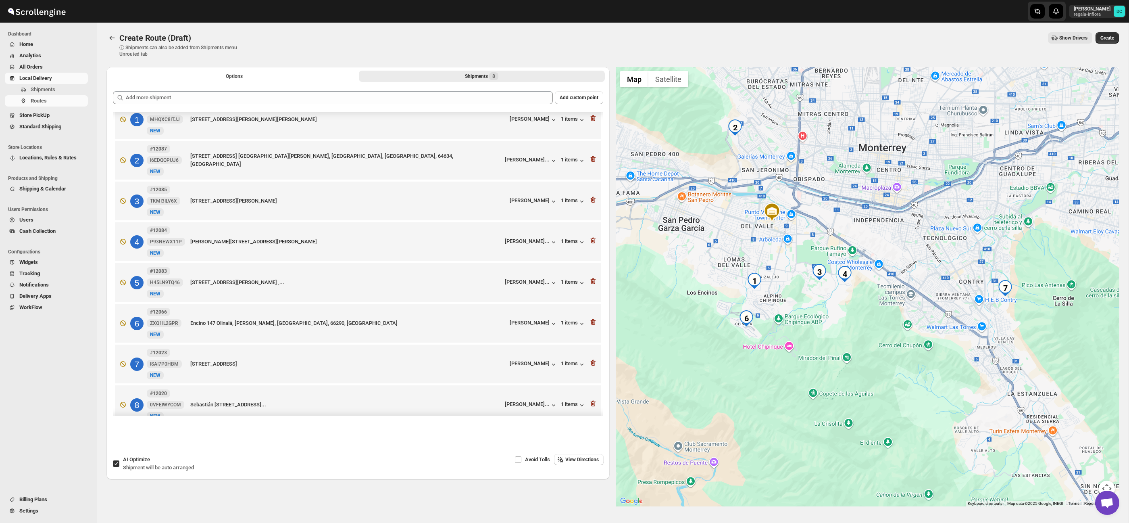
drag, startPoint x: 894, startPoint y: 351, endPoint x: 937, endPoint y: 304, distance: 64.2
click at [937, 304] on div at bounding box center [867, 286] width 503 height 439
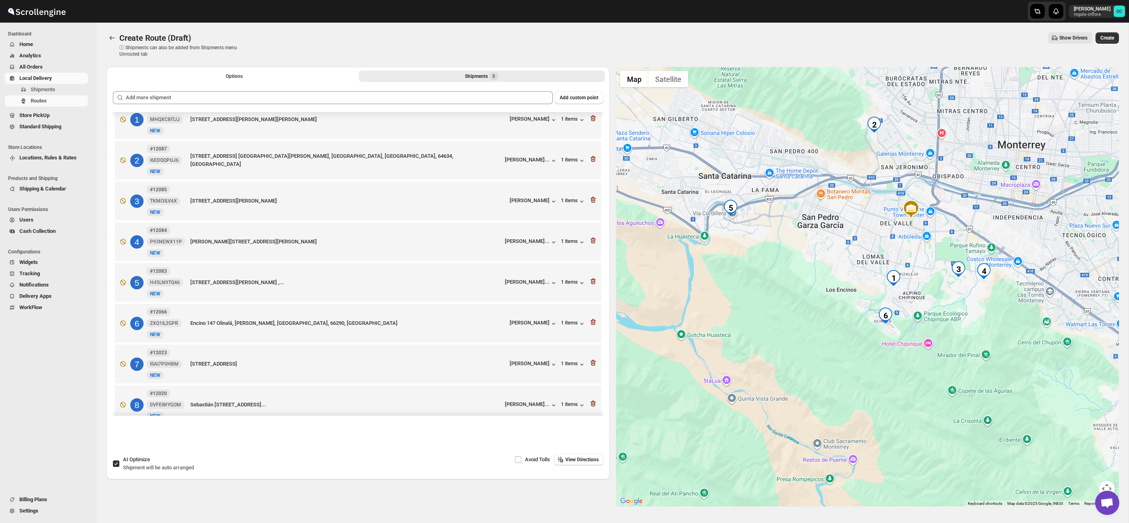
drag, startPoint x: 843, startPoint y: 321, endPoint x: 985, endPoint y: 319, distance: 141.6
click at [985, 319] on div at bounding box center [867, 286] width 503 height 439
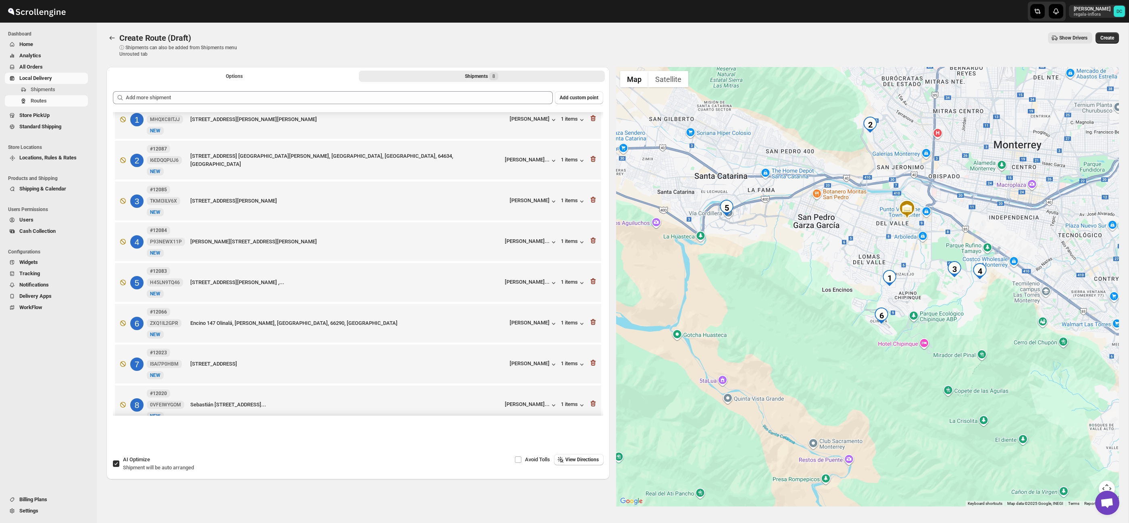
drag, startPoint x: 993, startPoint y: 336, endPoint x: 952, endPoint y: 342, distance: 41.5
click at [952, 342] on div at bounding box center [867, 286] width 503 height 439
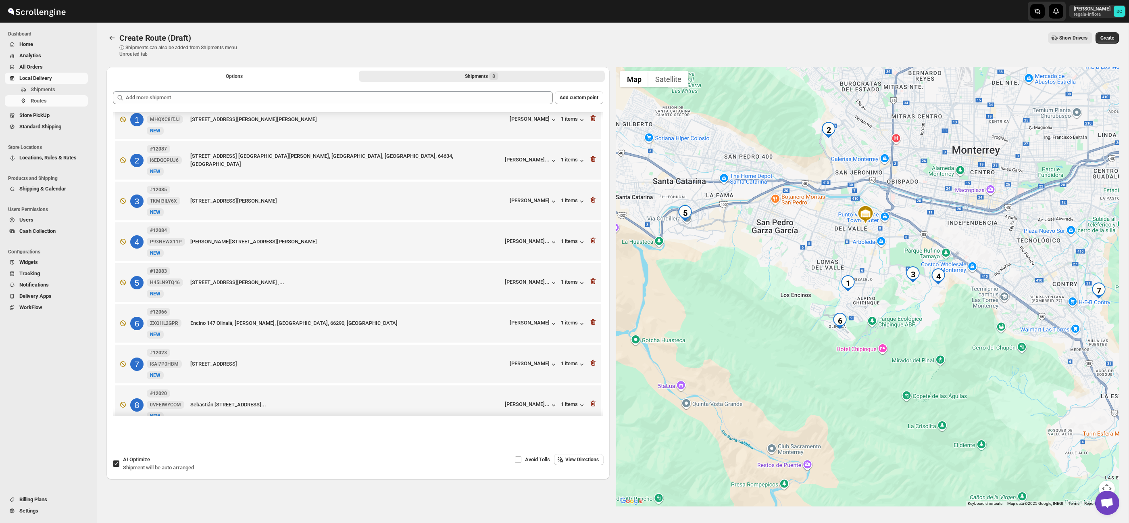
scroll to position [31, 0]
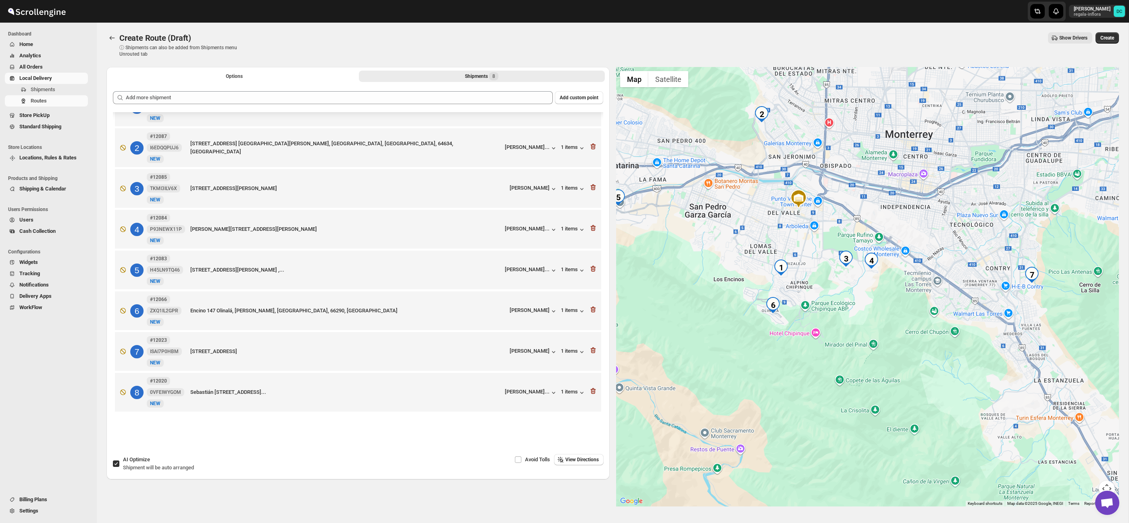
drag, startPoint x: 967, startPoint y: 315, endPoint x: 901, endPoint y: 302, distance: 67.3
click at [901, 303] on div at bounding box center [867, 286] width 503 height 439
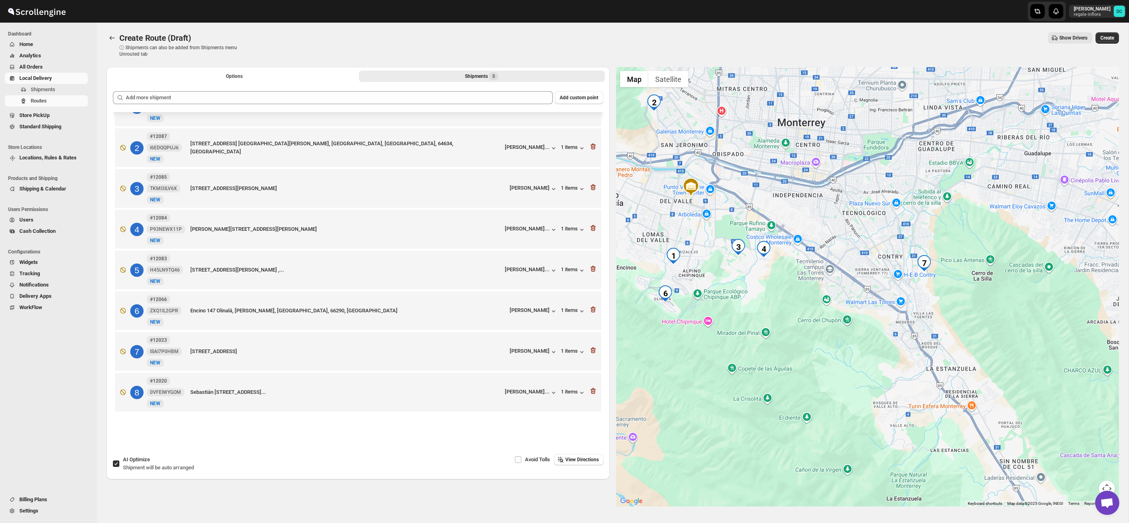
drag, startPoint x: 983, startPoint y: 288, endPoint x: 939, endPoint y: 290, distance: 44.4
click at [939, 290] on div at bounding box center [867, 286] width 503 height 439
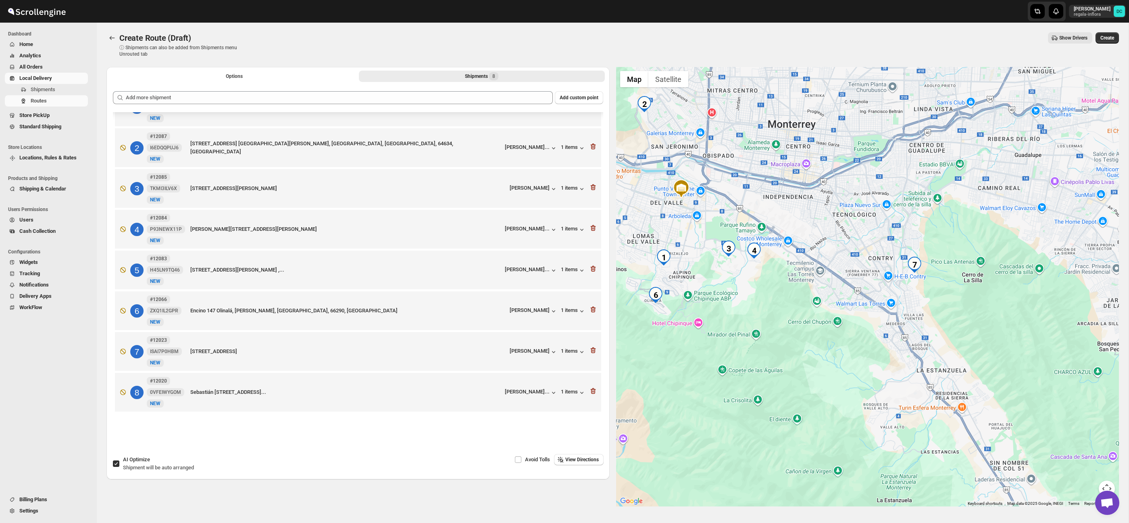
scroll to position [5, 0]
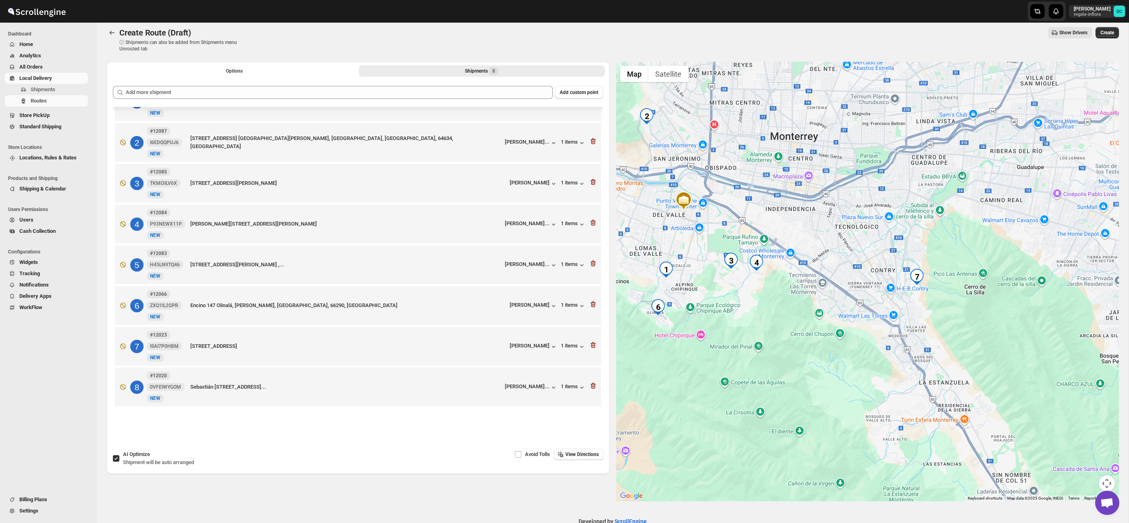
drag, startPoint x: 801, startPoint y: 168, endPoint x: 836, endPoint y: 334, distance: 169.9
click at [836, 334] on div at bounding box center [867, 281] width 503 height 439
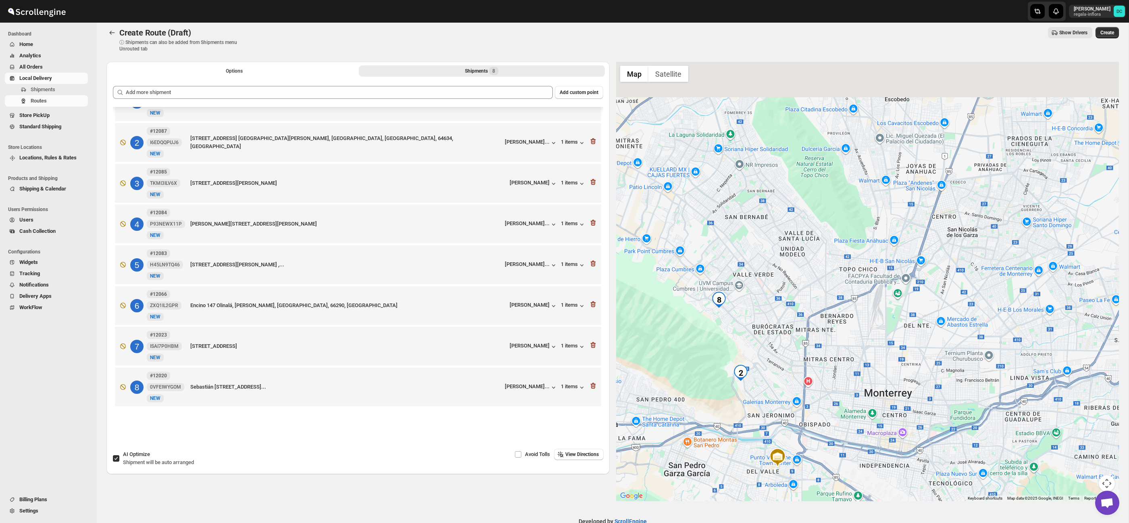
drag, startPoint x: 831, startPoint y: 267, endPoint x: 886, endPoint y: 333, distance: 85.9
click at [880, 343] on div at bounding box center [867, 281] width 503 height 439
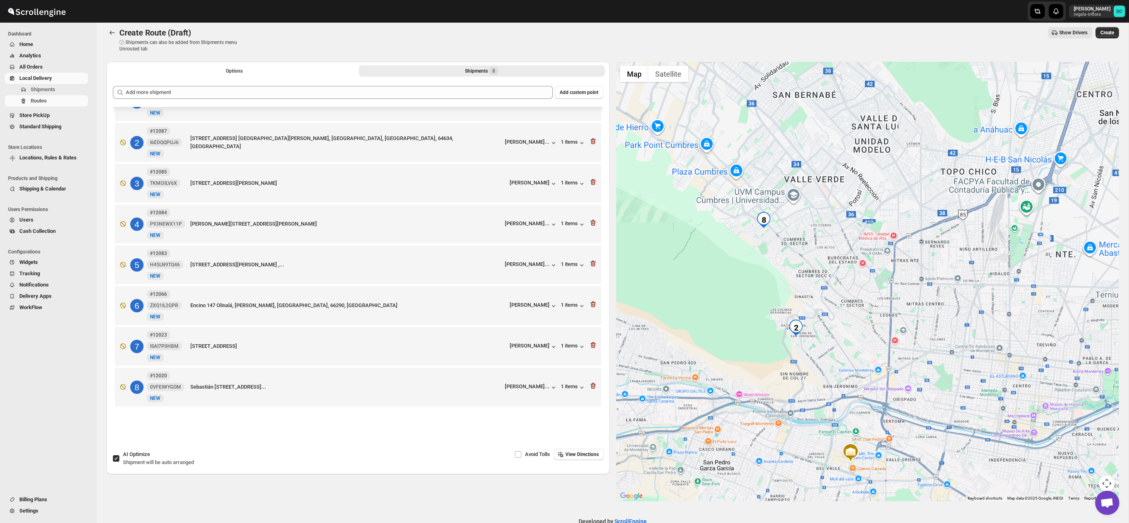
drag, startPoint x: 784, startPoint y: 306, endPoint x: 816, endPoint y: 280, distance: 41.9
click at [816, 280] on div at bounding box center [867, 281] width 503 height 439
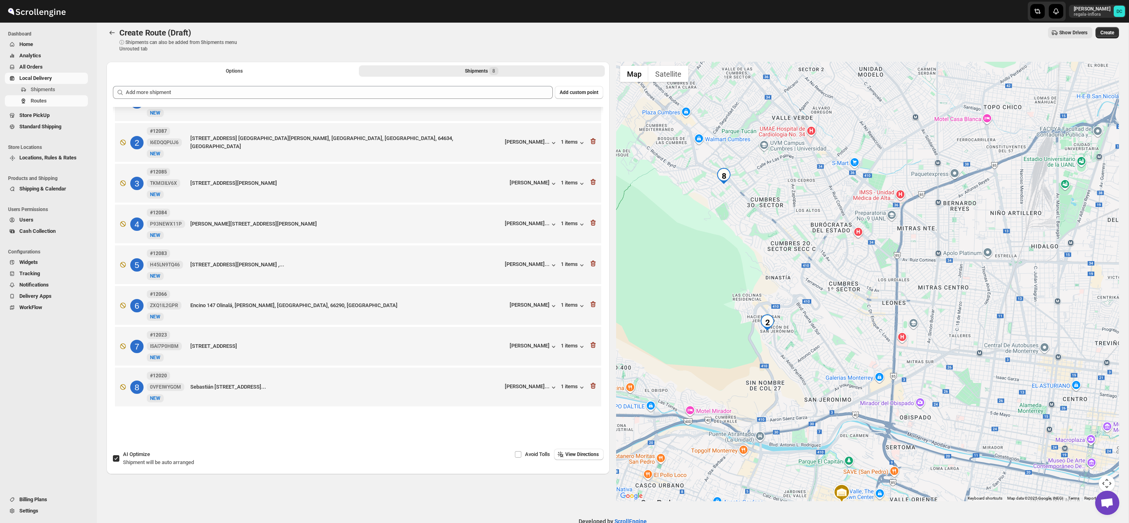
drag, startPoint x: 788, startPoint y: 271, endPoint x: 787, endPoint y: 244, distance: 26.6
click at [787, 244] on div at bounding box center [867, 281] width 503 height 439
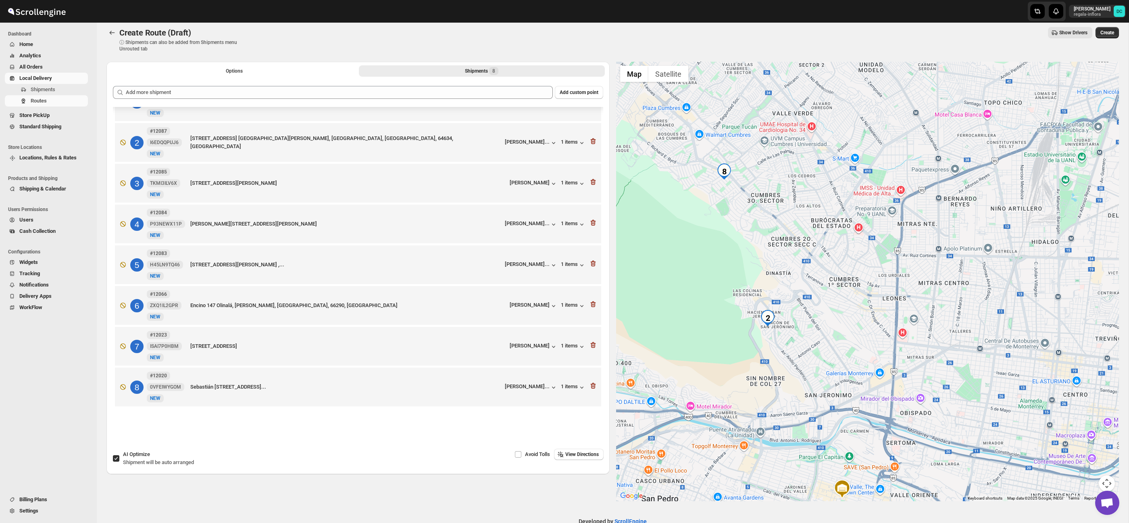
scroll to position [13, 0]
